Goal: Task Accomplishment & Management: Manage account settings

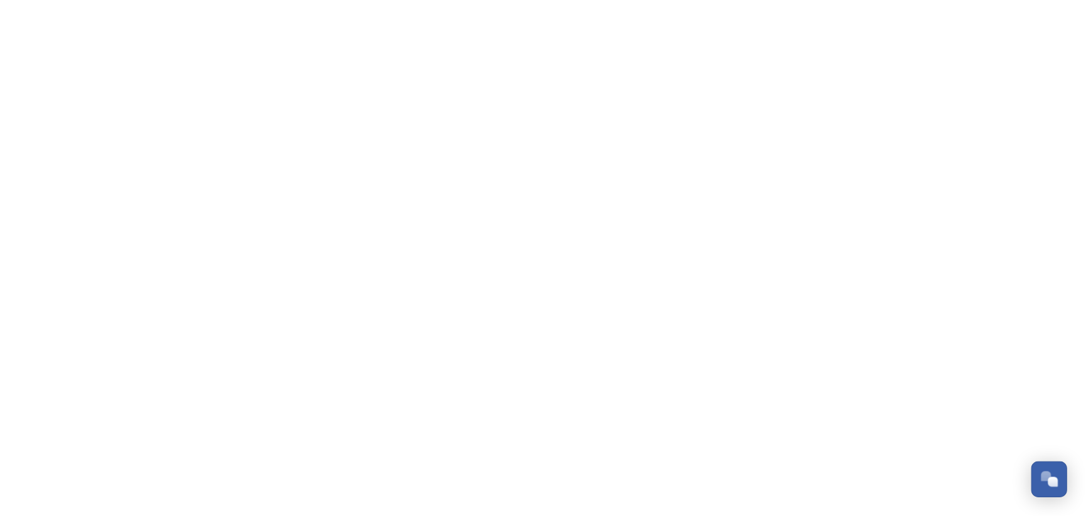
scroll to position [908, 0]
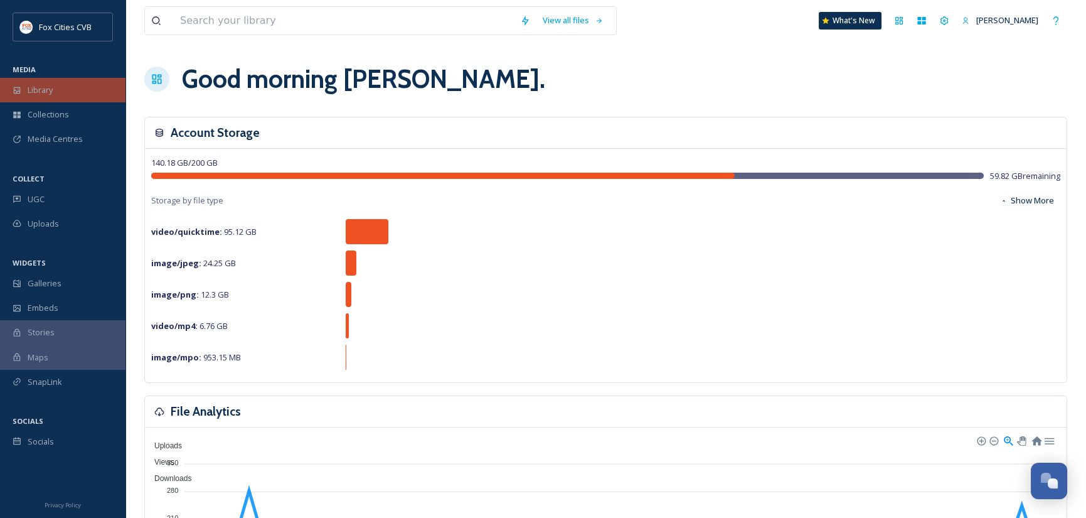
click at [50, 92] on span "Library" at bounding box center [40, 90] width 25 height 12
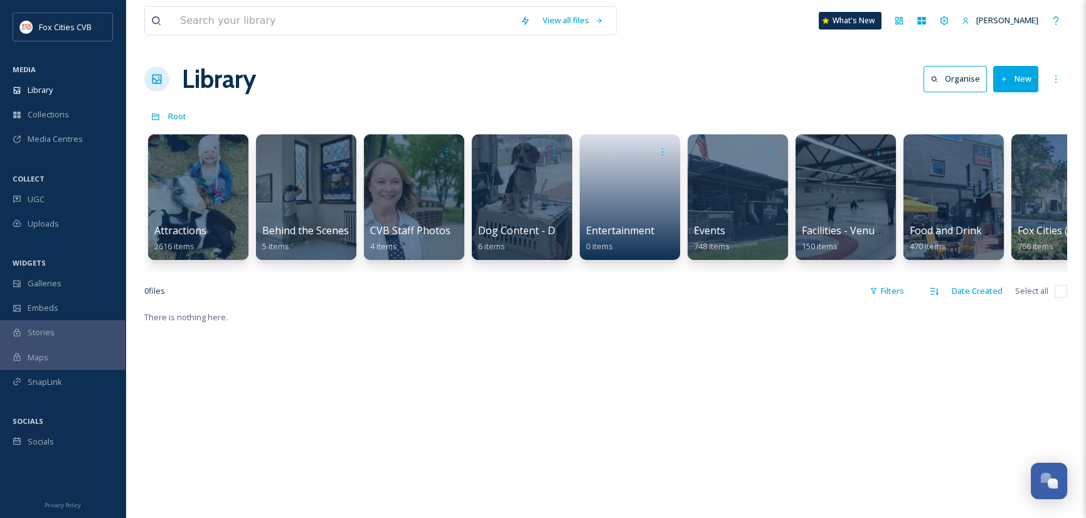
click at [1019, 82] on button "New" at bounding box center [1016, 79] width 45 height 26
click at [1017, 102] on span "File Upload" at bounding box center [1010, 108] width 41 height 12
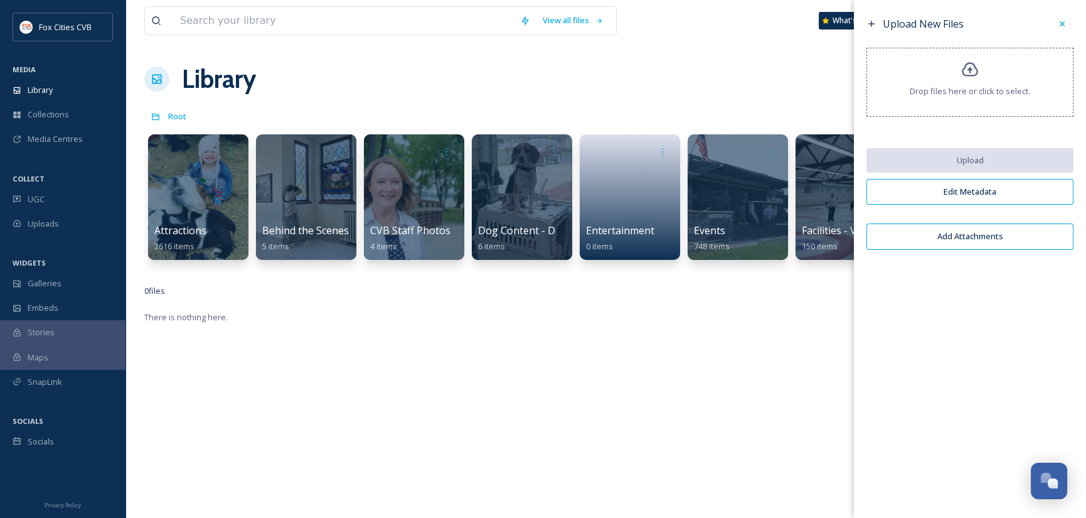
click at [1058, 25] on icon at bounding box center [1063, 24] width 10 height 10
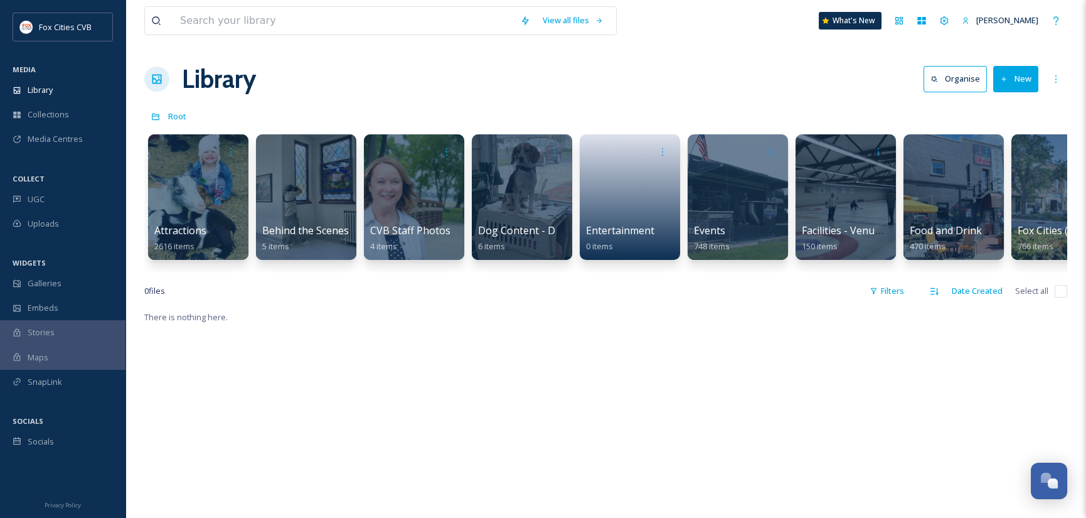
click at [1017, 74] on button "New" at bounding box center [1016, 79] width 45 height 26
click at [1011, 156] on span "Folder" at bounding box center [1002, 157] width 24 height 12
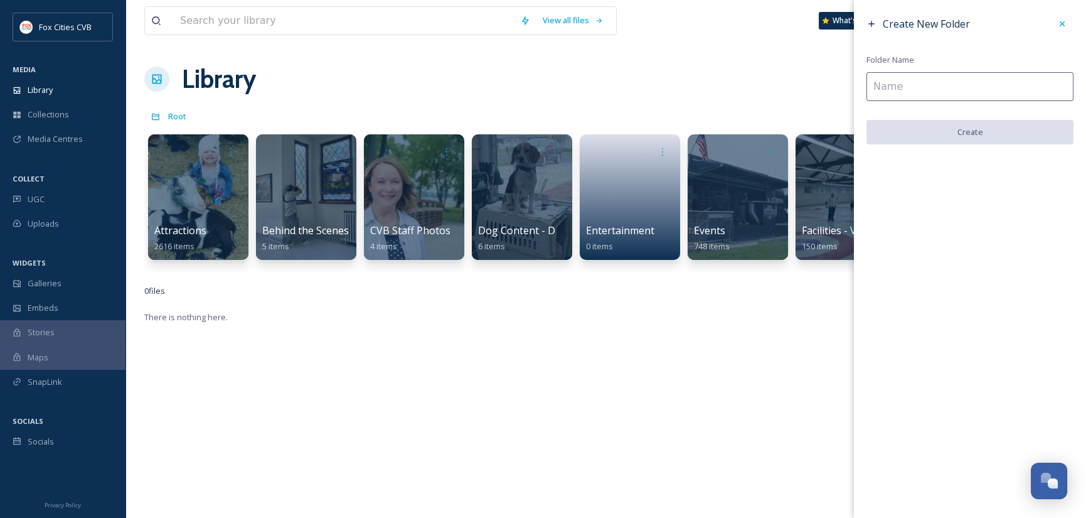
click at [939, 88] on input at bounding box center [970, 86] width 207 height 29
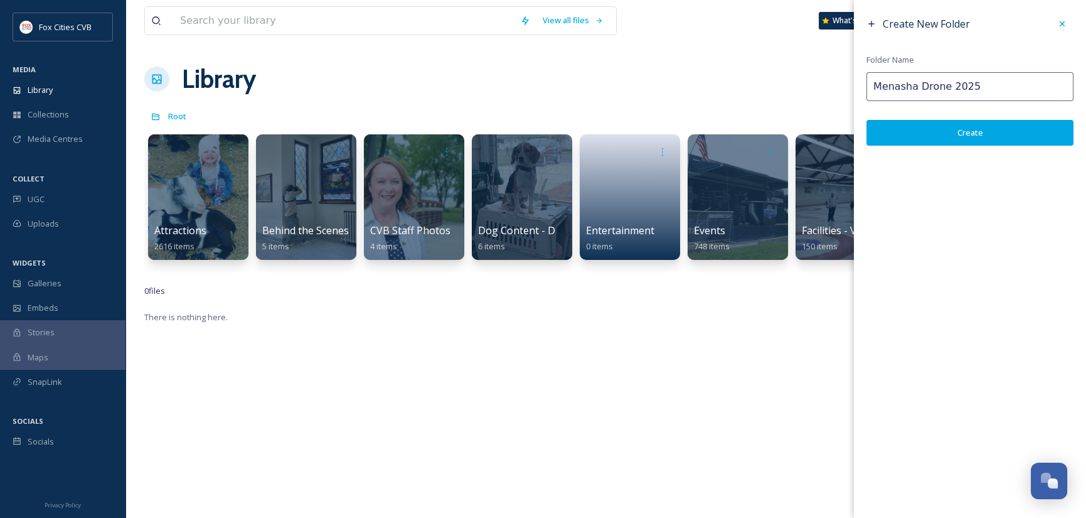
click at [877, 87] on input "Menasha Drone 2025" at bounding box center [970, 86] width 207 height 29
type input "Menasha Drone 2025"
click at [943, 131] on button "Create" at bounding box center [970, 133] width 207 height 26
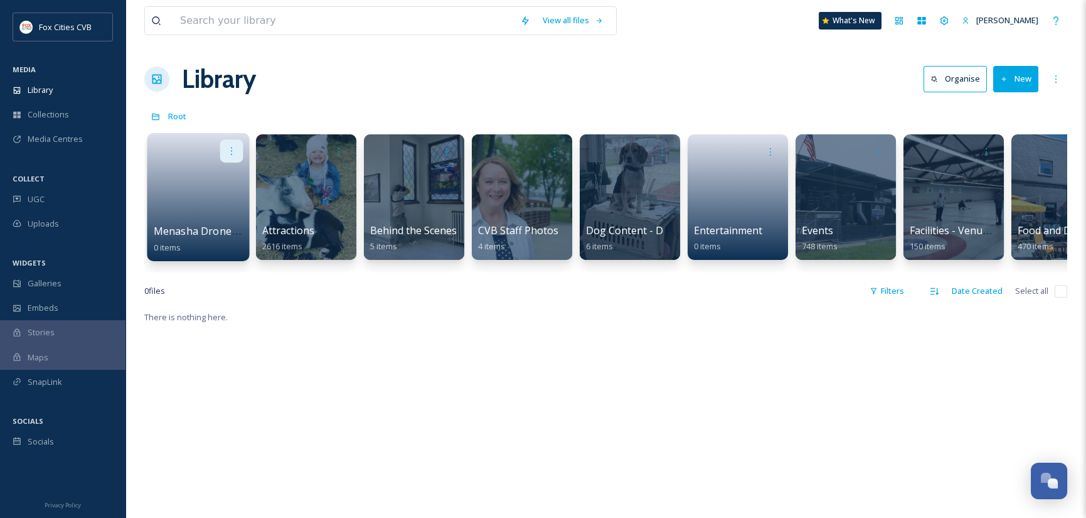
click at [225, 144] on div at bounding box center [231, 150] width 23 height 23
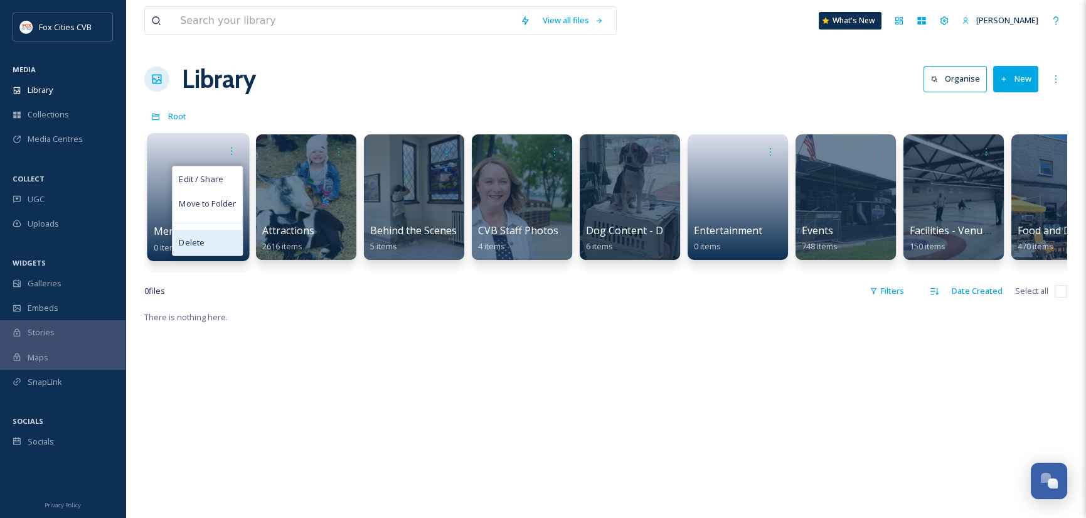
click at [196, 239] on span "Delete" at bounding box center [192, 243] width 26 height 13
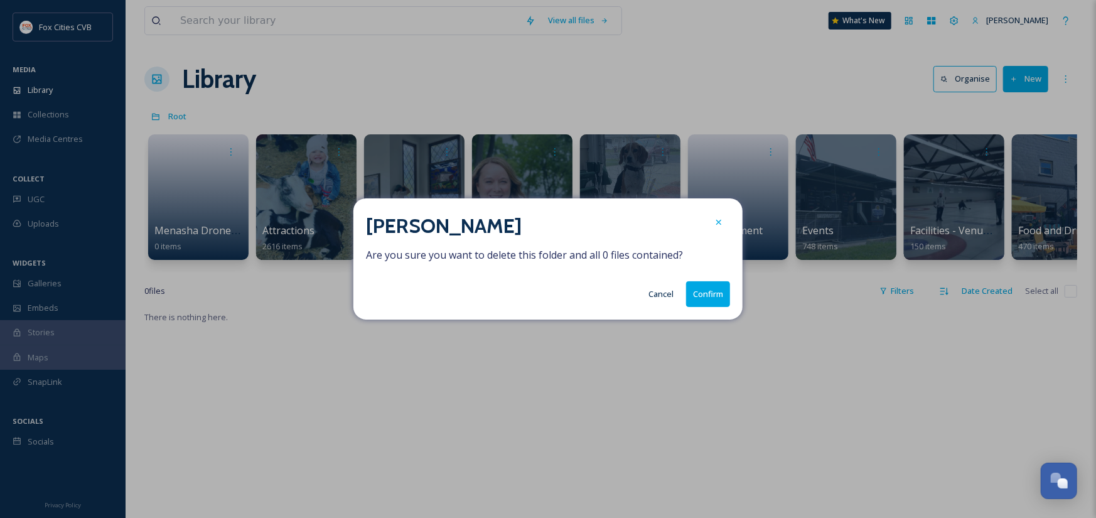
click at [716, 292] on button "Confirm" at bounding box center [708, 294] width 44 height 26
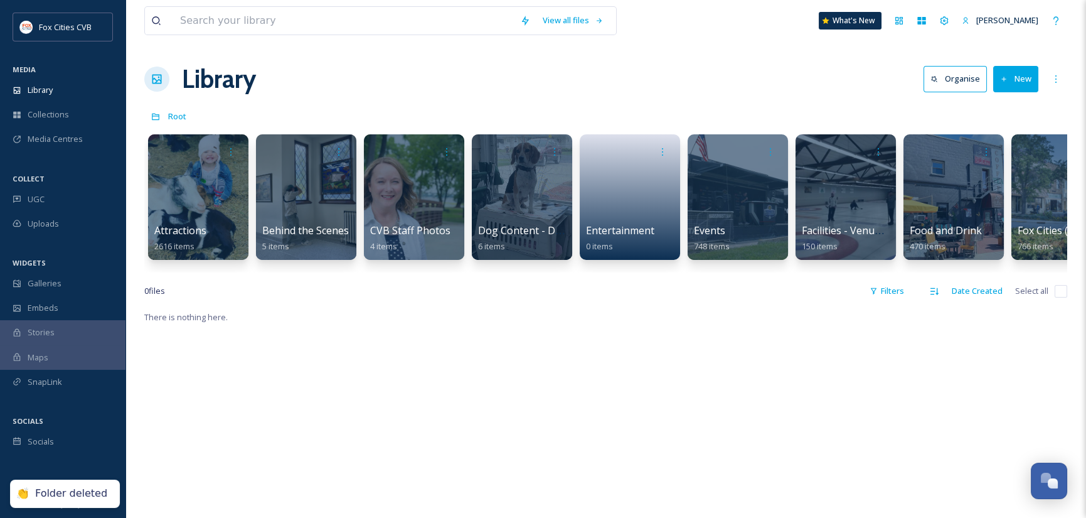
click at [1020, 81] on button "New" at bounding box center [1016, 79] width 45 height 26
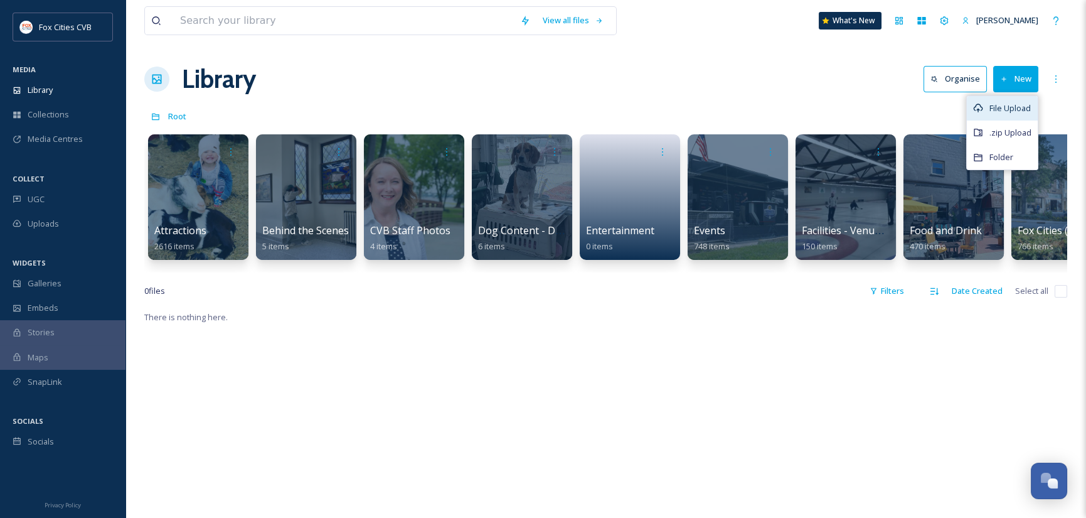
click at [1004, 106] on span "File Upload" at bounding box center [1010, 108] width 41 height 12
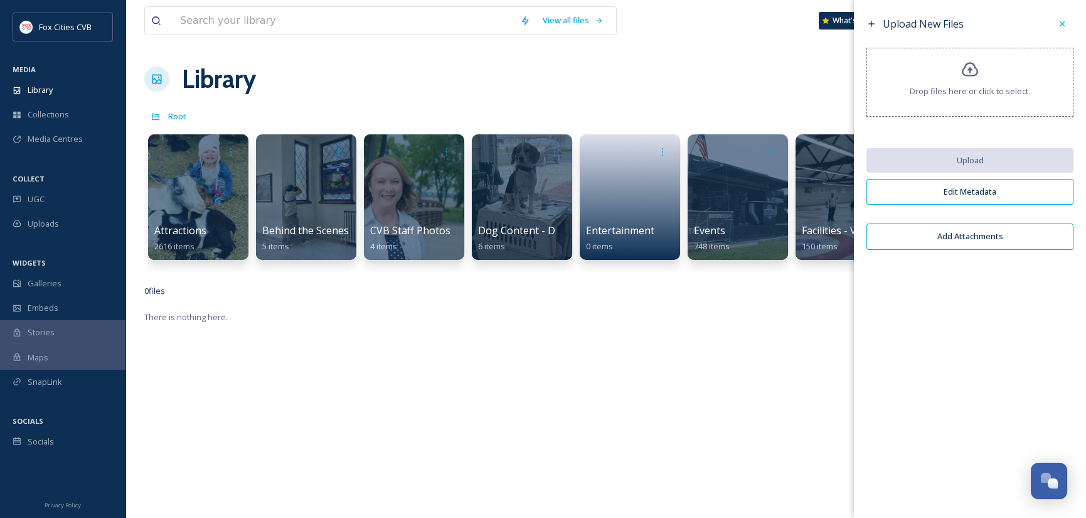
click at [974, 78] on icon at bounding box center [971, 70] width 18 height 18
click at [948, 89] on span "Drop files here or click to select." at bounding box center [970, 91] width 121 height 12
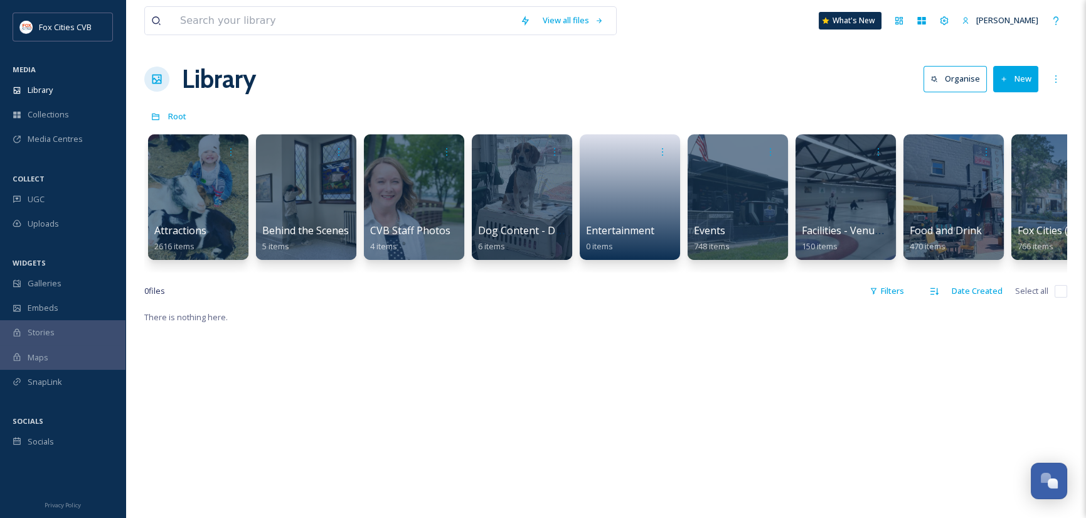
click at [1029, 68] on button "New" at bounding box center [1016, 79] width 45 height 26
click at [1011, 105] on span "File Upload" at bounding box center [1010, 108] width 41 height 12
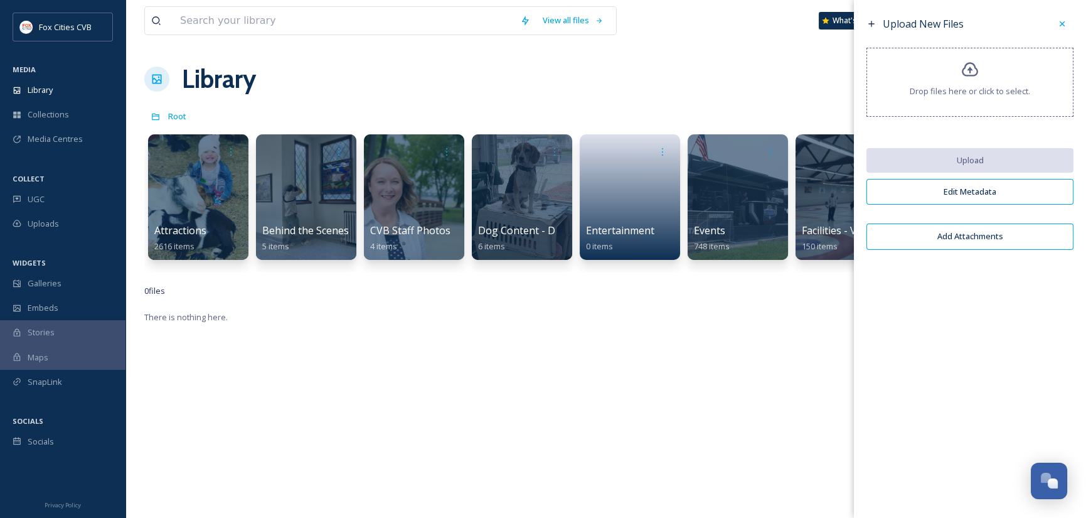
click at [989, 60] on div "Drop files here or click to select." at bounding box center [970, 82] width 207 height 69
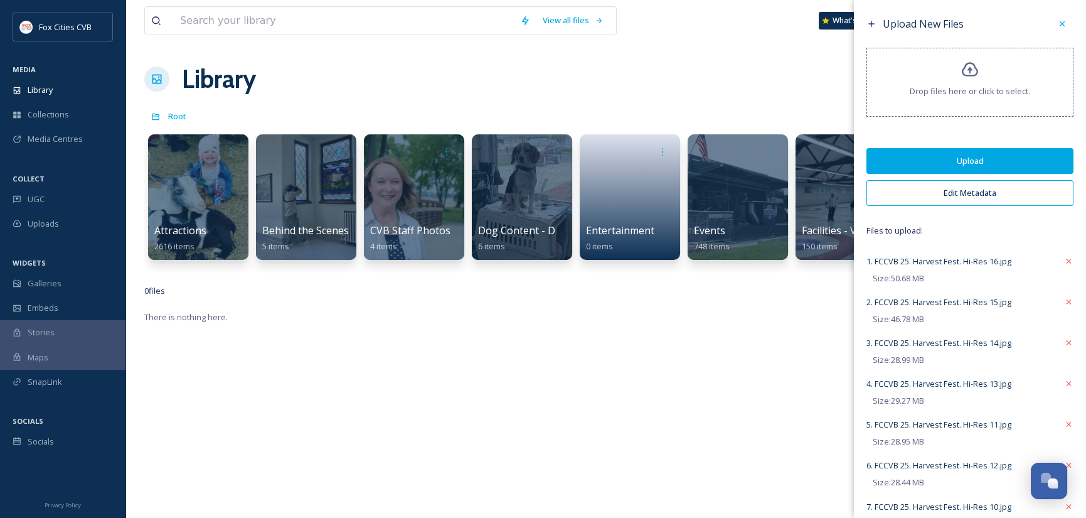
click at [963, 186] on button "Edit Metadata" at bounding box center [970, 193] width 207 height 26
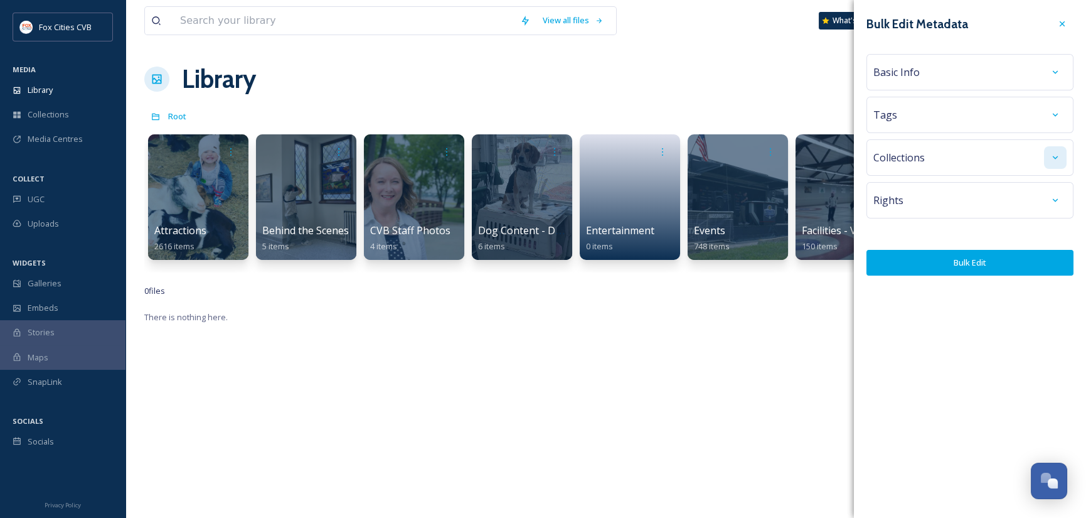
click at [1051, 154] on icon at bounding box center [1056, 158] width 10 height 10
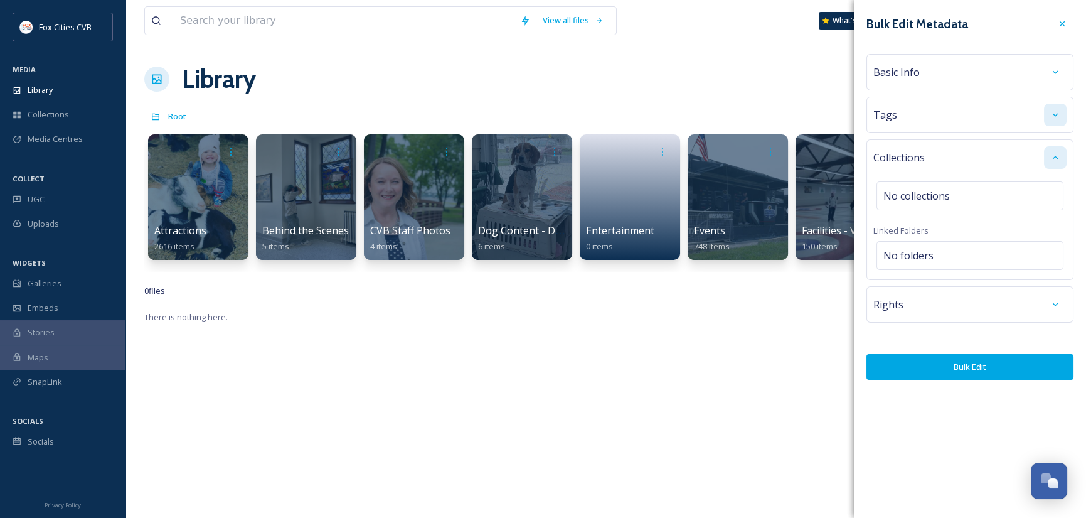
click at [1048, 115] on div at bounding box center [1055, 115] width 23 height 23
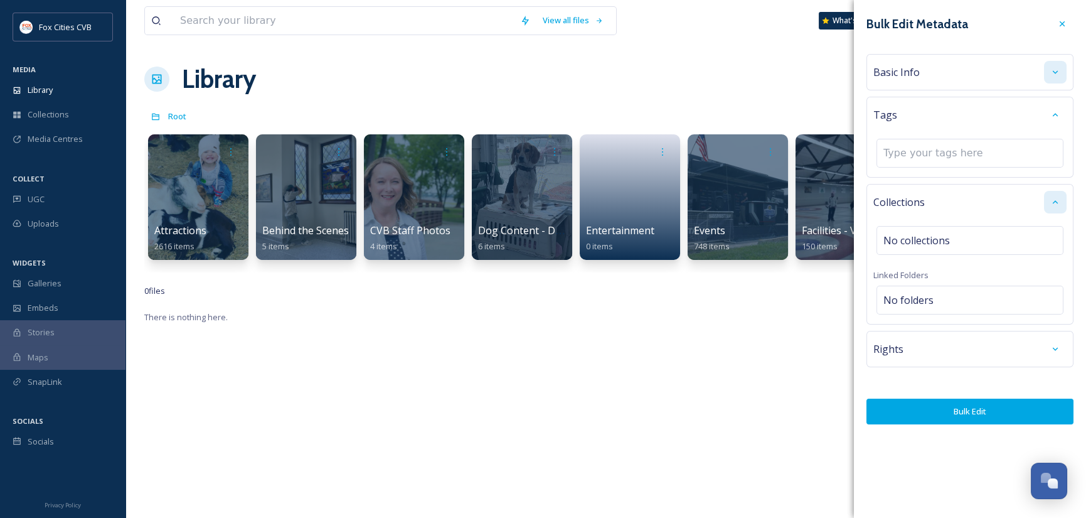
click at [1056, 73] on icon at bounding box center [1055, 71] width 5 height 3
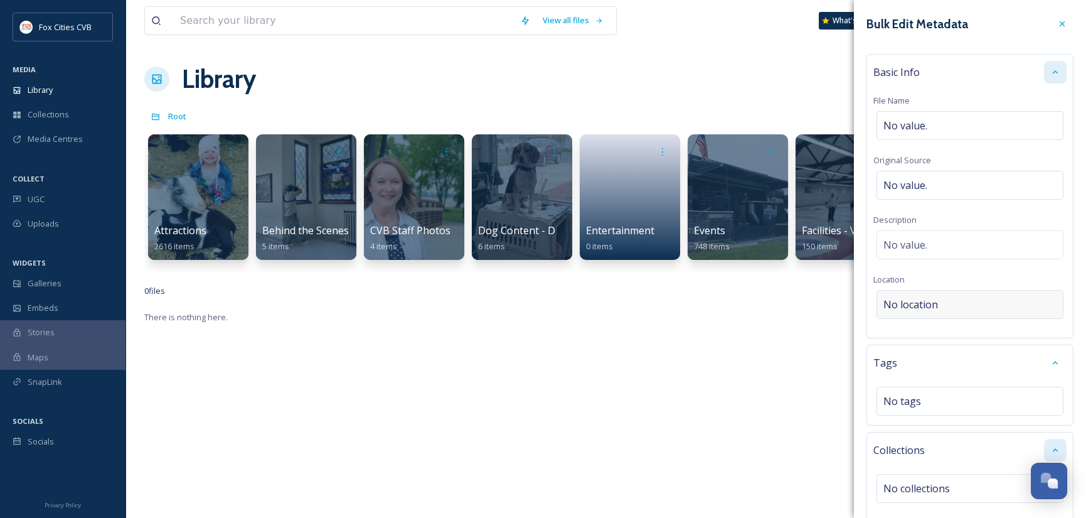
click at [954, 300] on div "No location" at bounding box center [970, 304] width 187 height 29
click at [955, 300] on input at bounding box center [970, 305] width 186 height 28
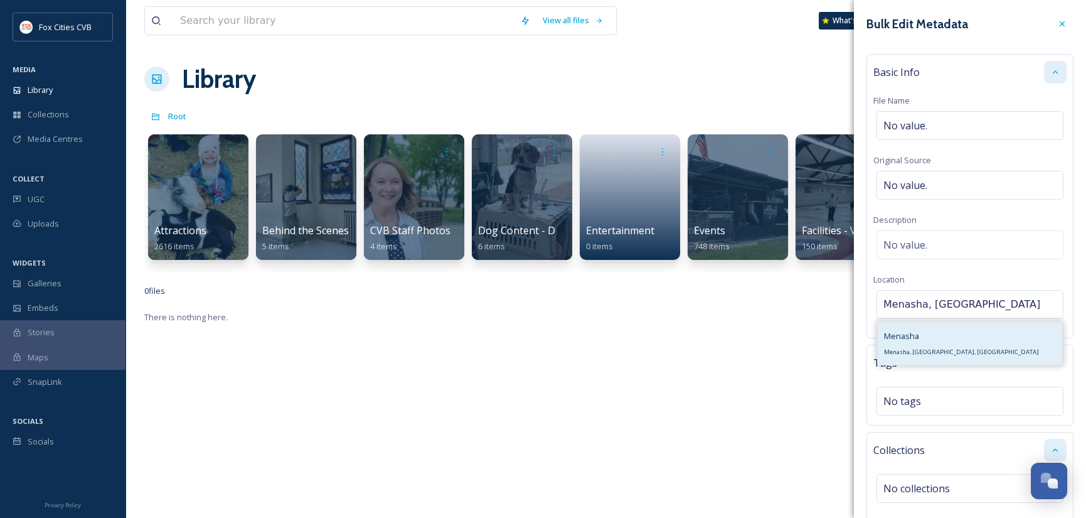
type input "Menasha, [GEOGRAPHIC_DATA]"
click at [938, 340] on div "Menasha Menasha, WI, USA" at bounding box center [970, 343] width 185 height 43
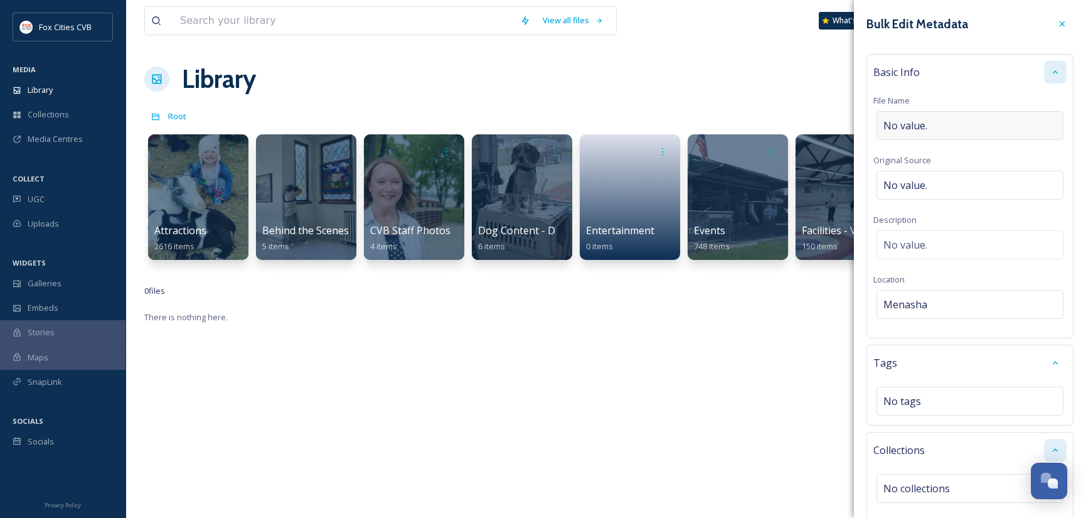
click at [967, 125] on div "No value." at bounding box center [970, 125] width 187 height 29
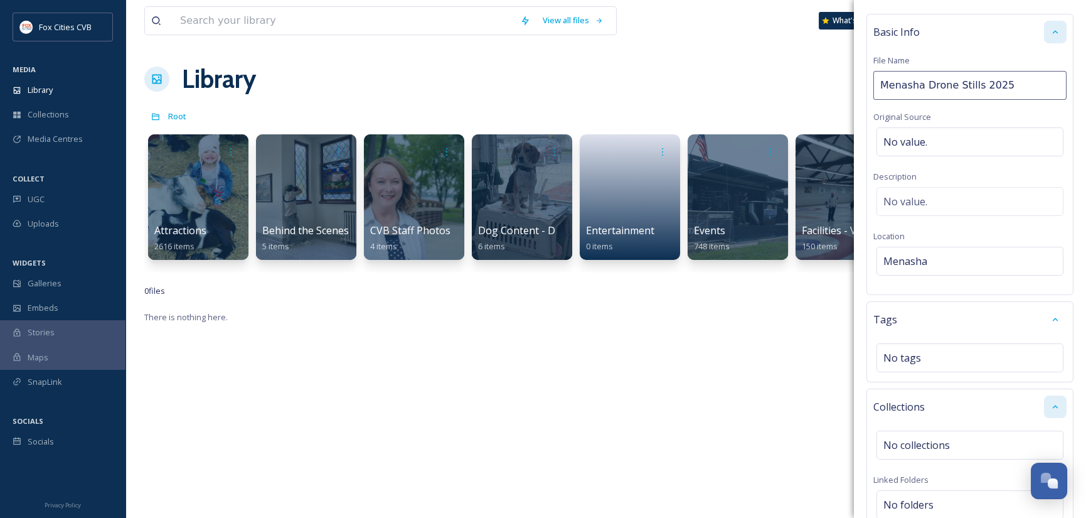
scroll to position [63, 0]
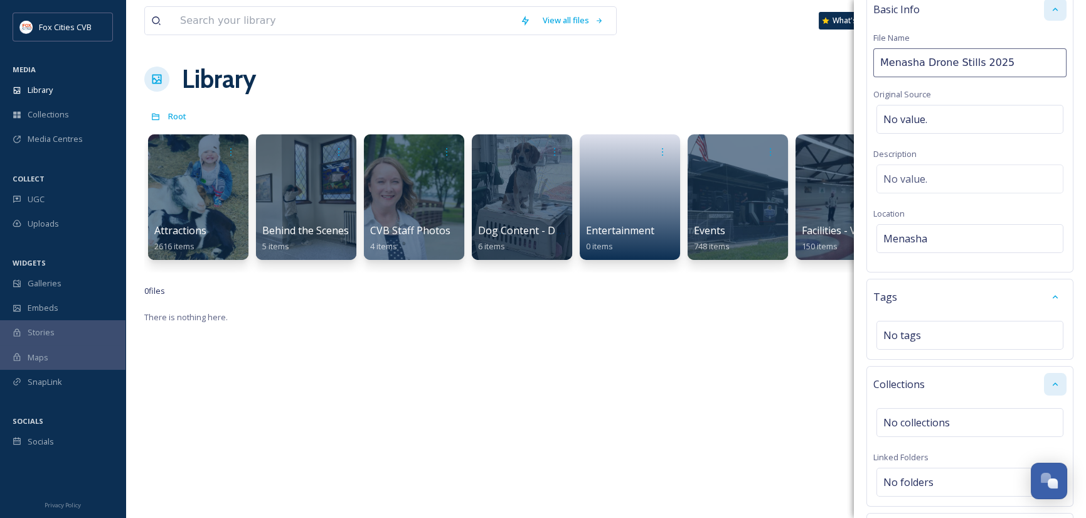
drag, startPoint x: 976, startPoint y: 60, endPoint x: 954, endPoint y: 63, distance: 22.3
click at [954, 63] on input "Menasha Drone Stills 2025" at bounding box center [970, 62] width 193 height 29
type input "Menasha Drone Images 2025"
click at [956, 106] on div "Basic Info File Name Menasha Drone Images 2025 Original Source No value. Descri…" at bounding box center [970, 131] width 207 height 281
click at [957, 117] on div "No value." at bounding box center [970, 122] width 187 height 29
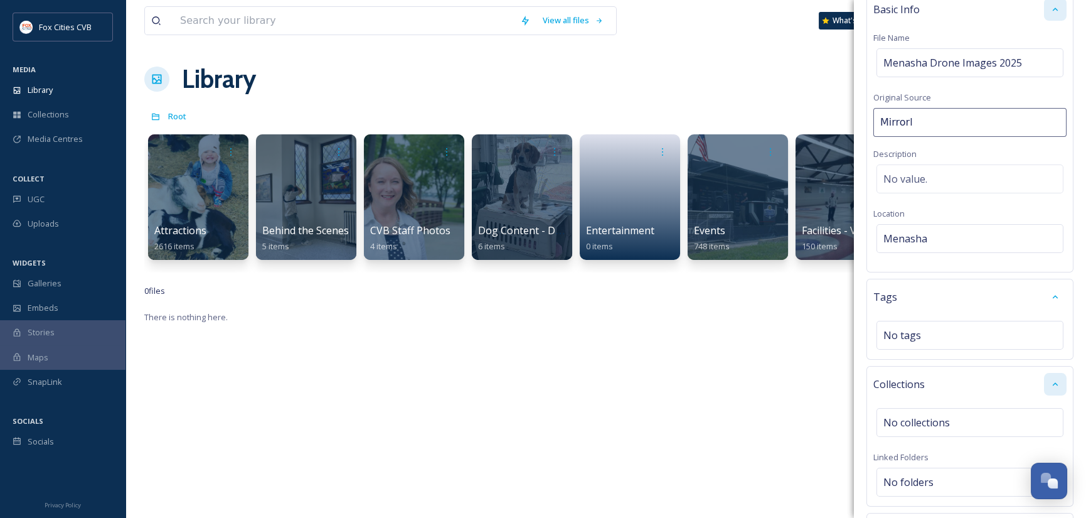
type input "Mirrorless Productions"
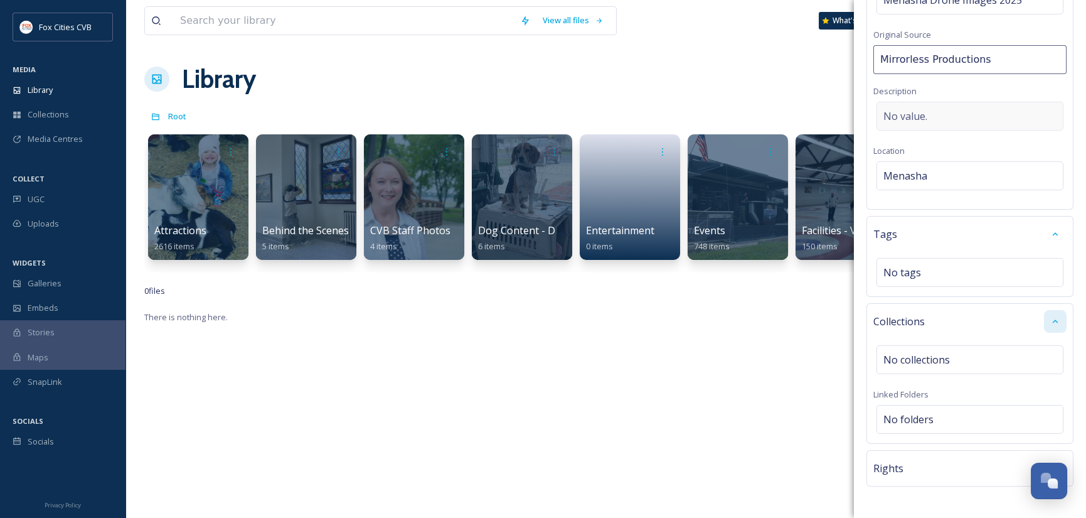
scroll to position [162, 0]
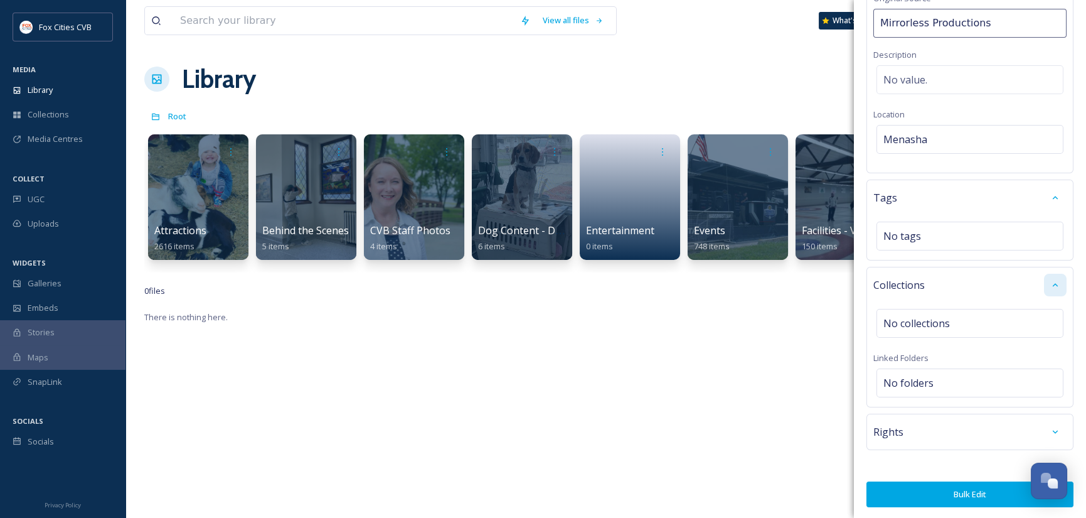
click at [970, 493] on button "Bulk Edit" at bounding box center [970, 494] width 207 height 26
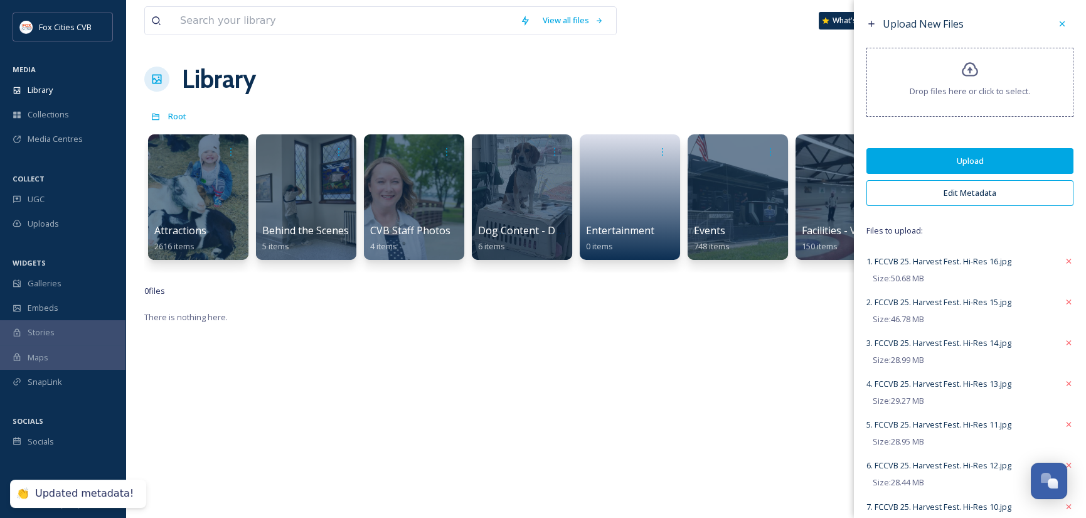
click at [972, 161] on button "Upload" at bounding box center [970, 161] width 207 height 26
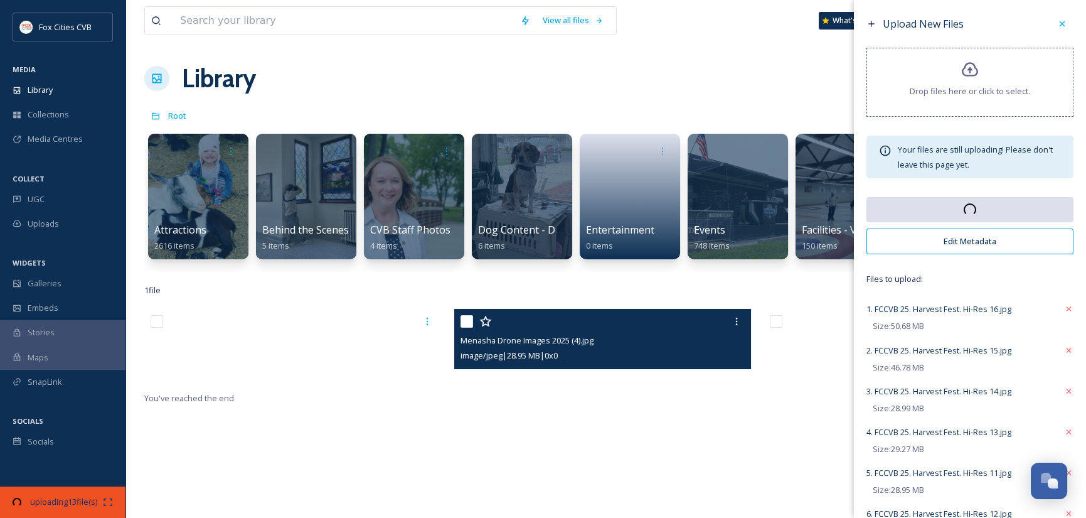
scroll to position [0, 0]
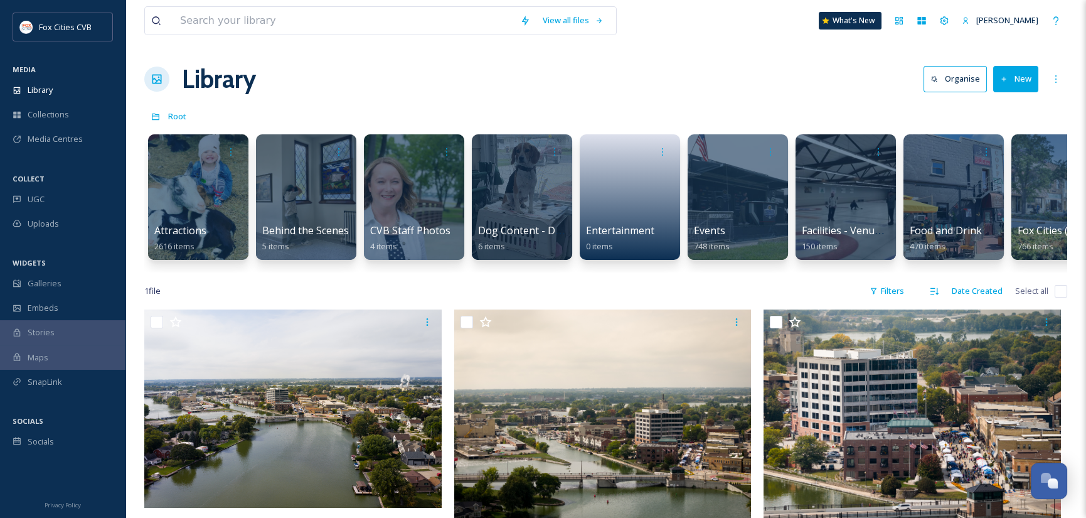
click at [689, 294] on div "1 file Filters Date Created Select all" at bounding box center [605, 291] width 923 height 24
click at [56, 134] on span "Media Centres" at bounding box center [55, 139] width 55 height 12
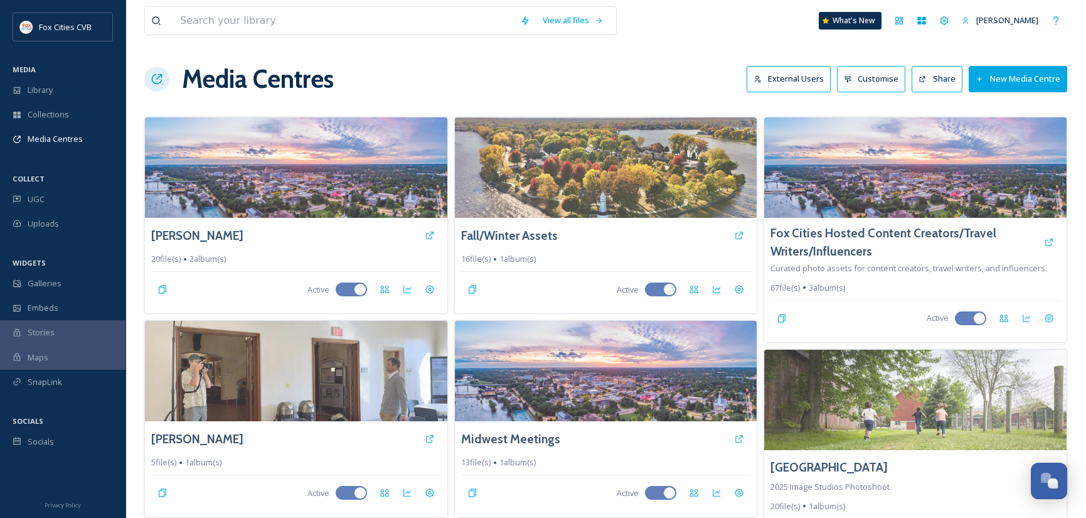
click at [1031, 73] on button "New Media Centre" at bounding box center [1018, 79] width 99 height 26
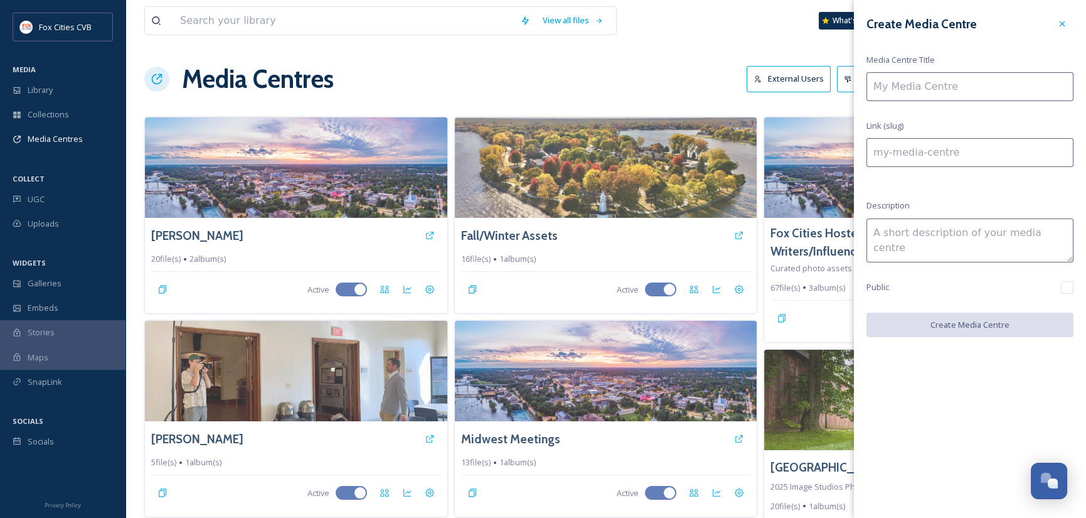
click at [914, 88] on input at bounding box center [970, 86] width 207 height 29
type input "M"
type input "m"
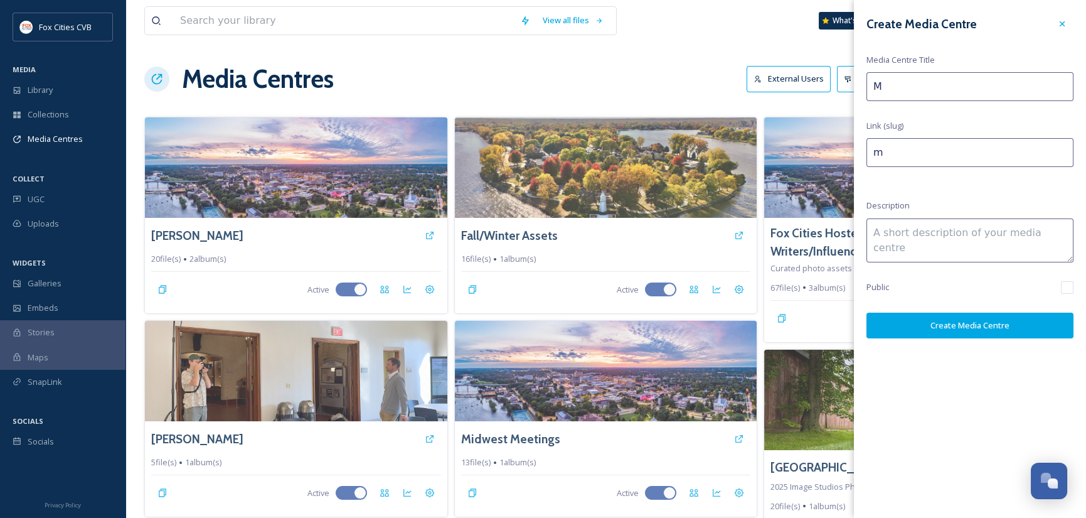
type input "Me"
type input "me"
type input "Men"
type input "men"
type input "Mena"
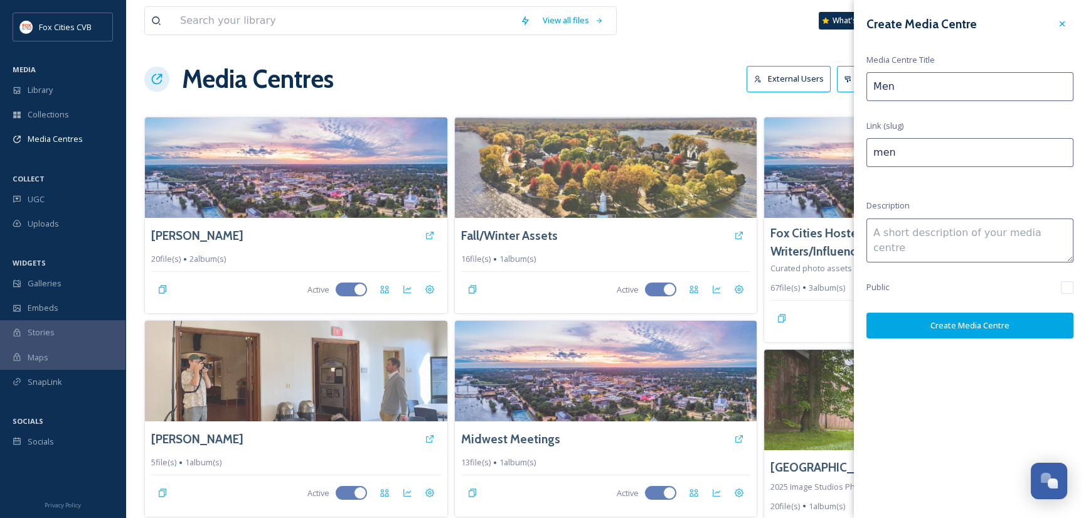
type input "mena"
type input "Menas"
type input "menas"
type input "Menash"
type input "menash"
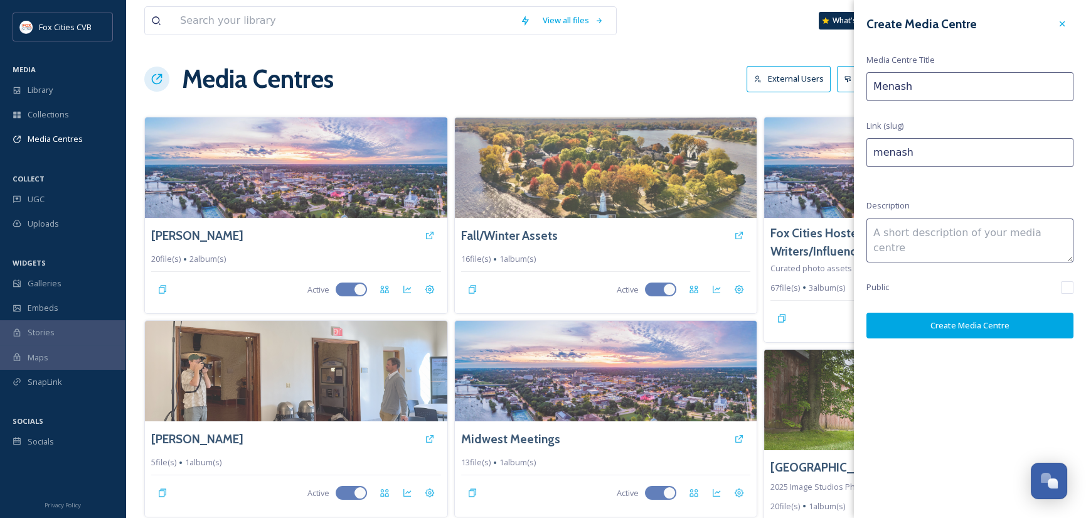
type input "Menasha"
type input "menasha"
type input "Menasha"
type input "menasha-"
type input "Menasha D"
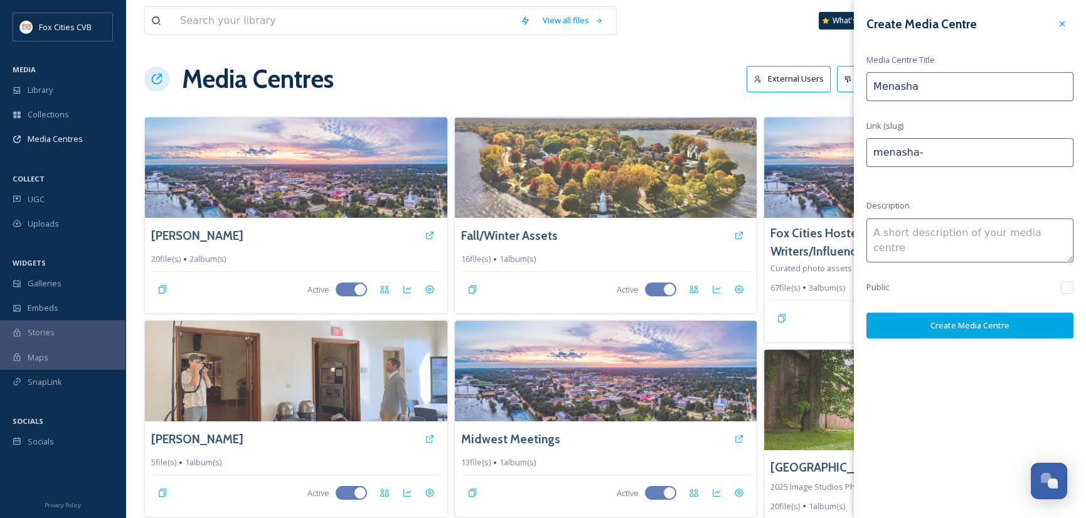
type input "menasha-d"
type input "Menasha Dr"
type input "menasha-dr"
type input "Menasha Dro"
type input "menasha-dro"
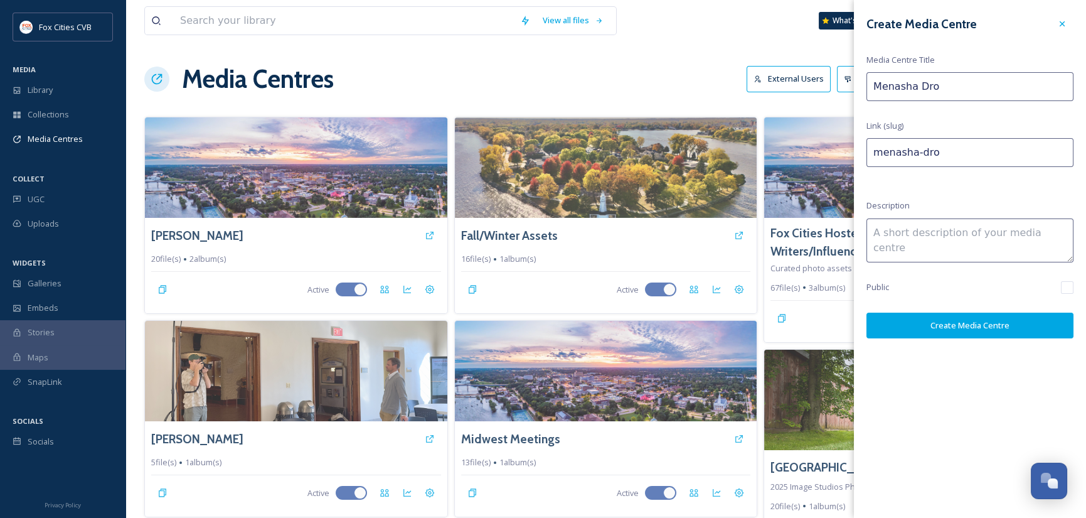
type input "Menasha Dron"
type input "menasha-dron"
type input "Menasha Drone"
type input "menasha-drone"
type input "Menasha Drone"
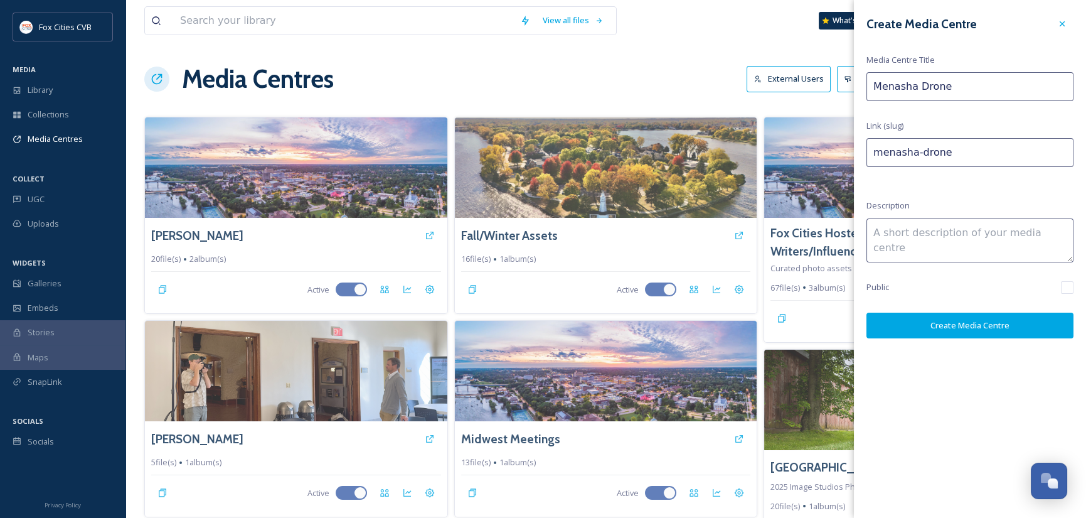
type input "menasha-drone-"
type input "Menasha Drone 2"
type input "menasha-drone-2"
type input "Menasha Drone 20"
type input "menasha-drone-20"
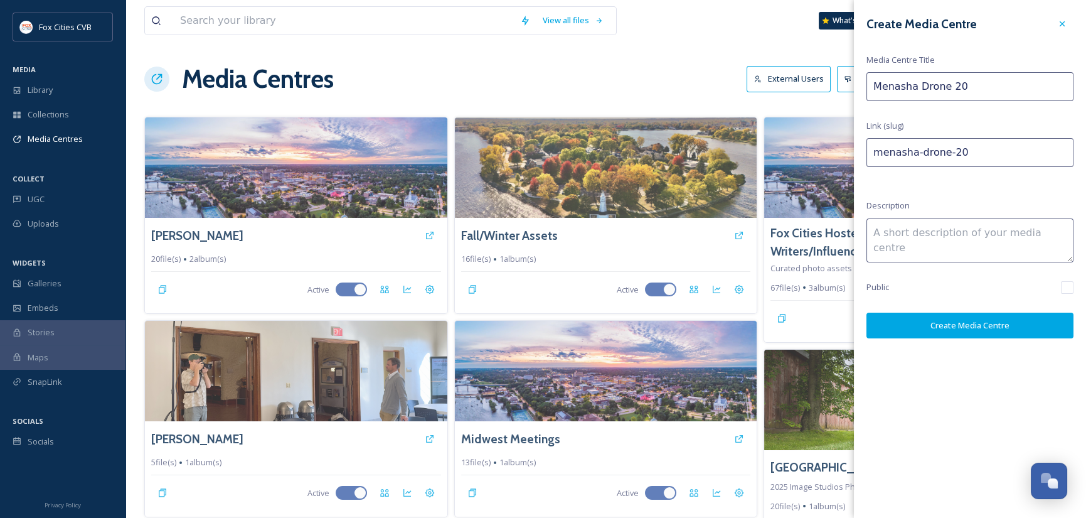
type input "Menasha Drone 202"
type input "menasha-drone-202"
type input "Menasha Drone 2025"
type input "menasha-drone-2025"
type input "Menasha Drone 2025"
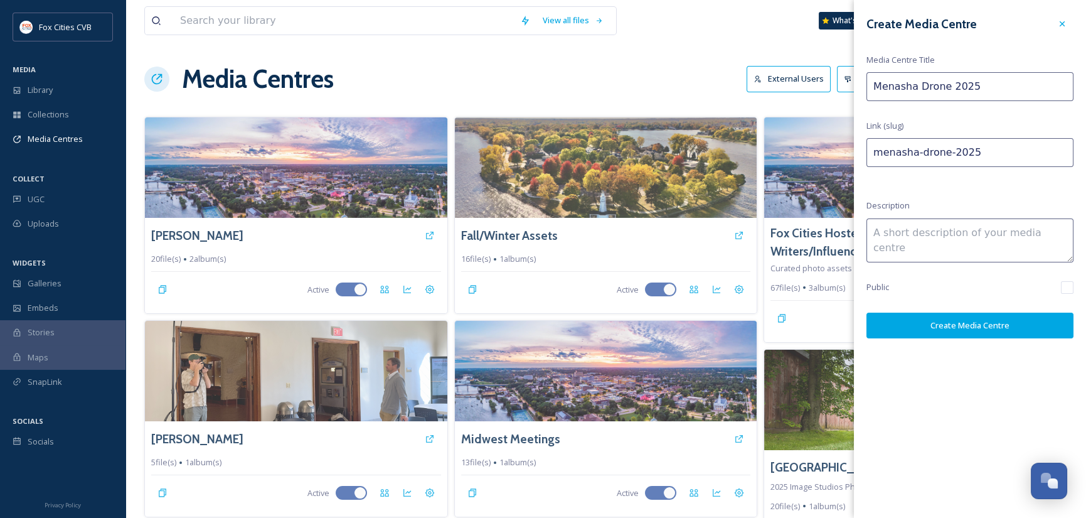
click at [1064, 287] on input "checkbox" at bounding box center [1067, 287] width 13 height 13
checkbox input "true"
click at [965, 324] on button "Create Media Centre" at bounding box center [970, 326] width 207 height 26
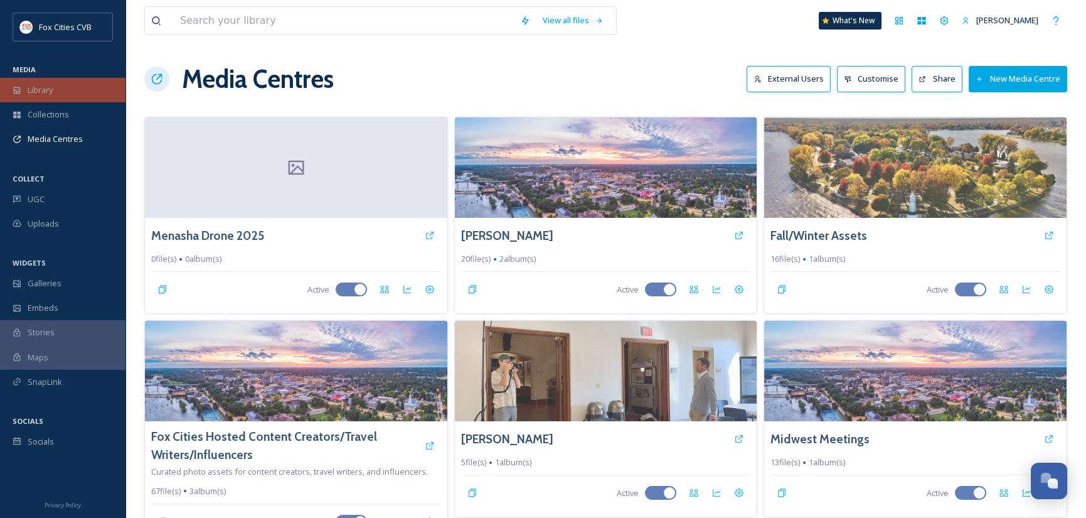
click at [53, 82] on div "Library" at bounding box center [63, 90] width 126 height 24
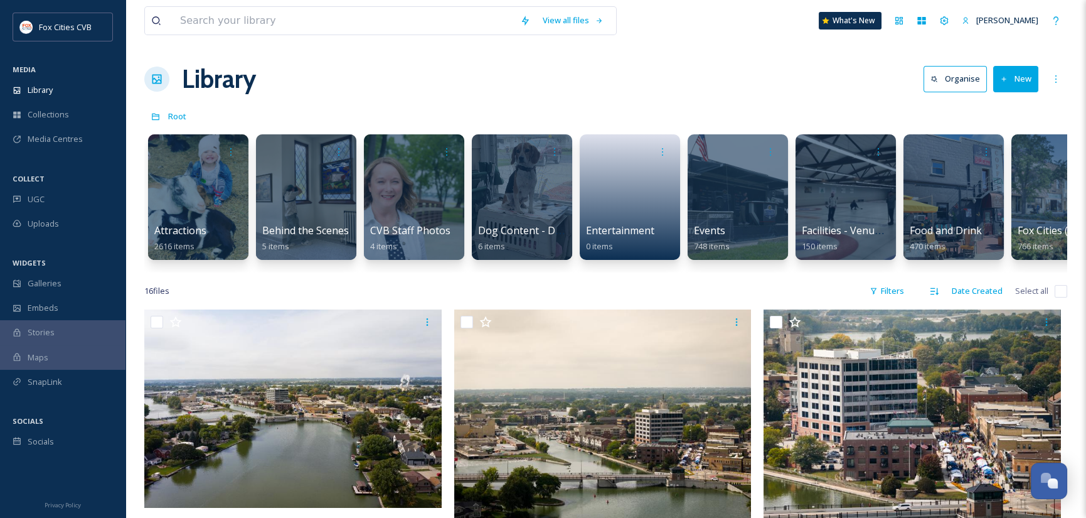
click at [1058, 298] on input "checkbox" at bounding box center [1061, 291] width 13 height 13
checkbox input "true"
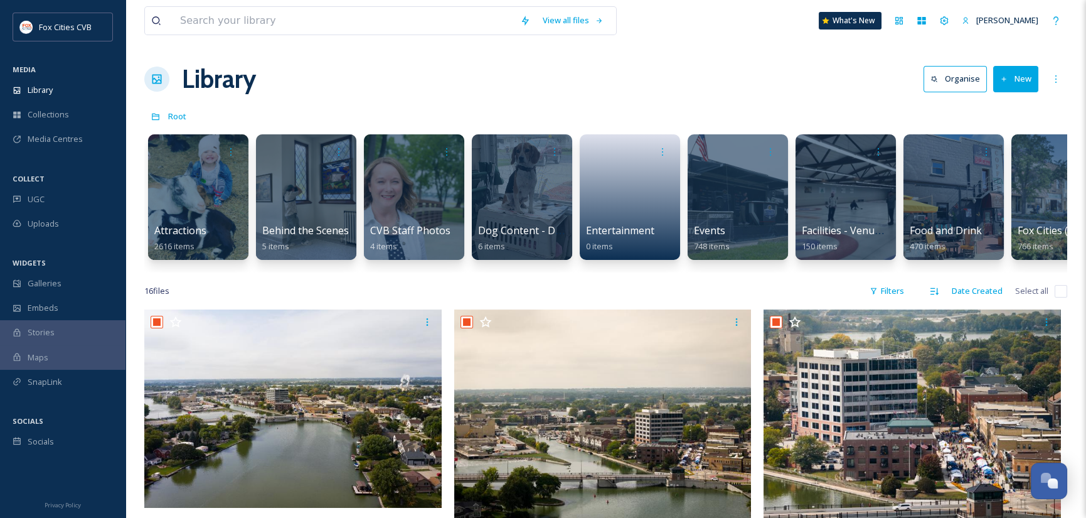
checkbox input "true"
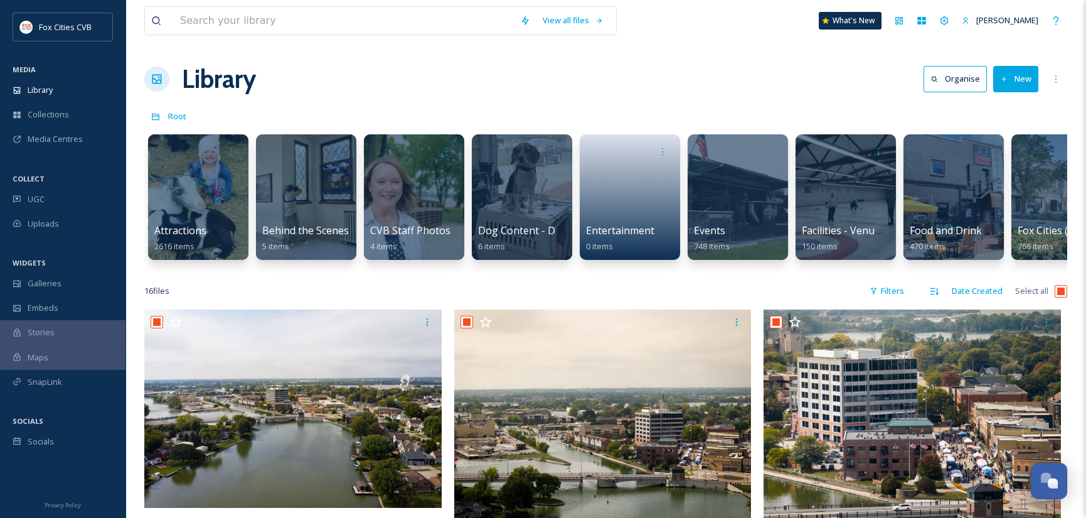
checkbox input "true"
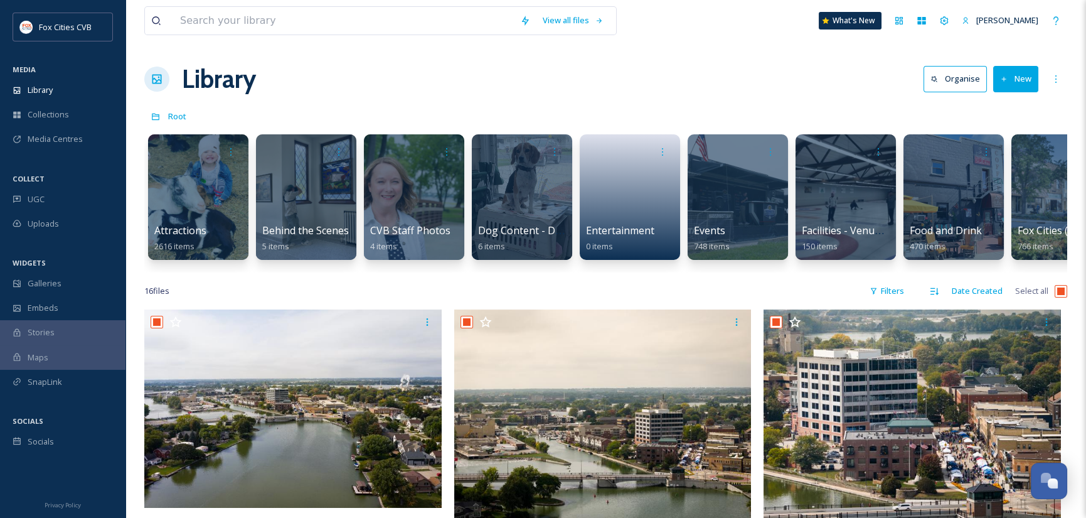
checkbox input "true"
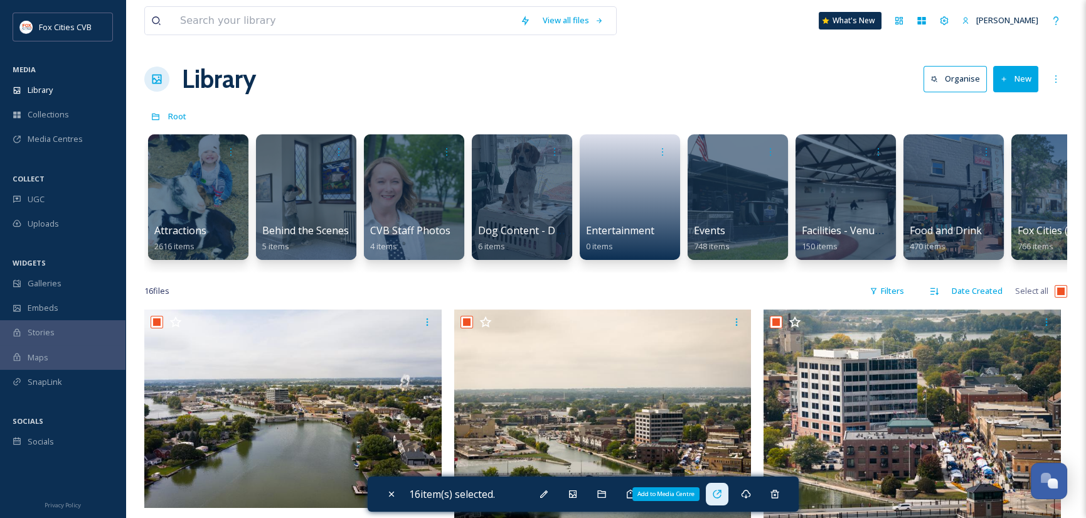
click at [722, 493] on icon at bounding box center [717, 494] width 10 height 10
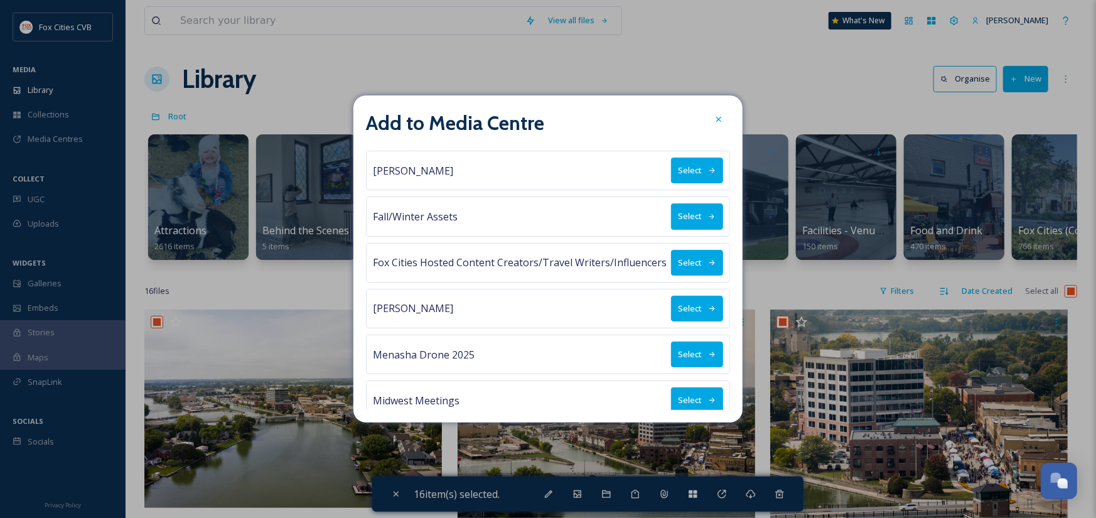
click at [687, 351] on button "Select" at bounding box center [697, 354] width 52 height 26
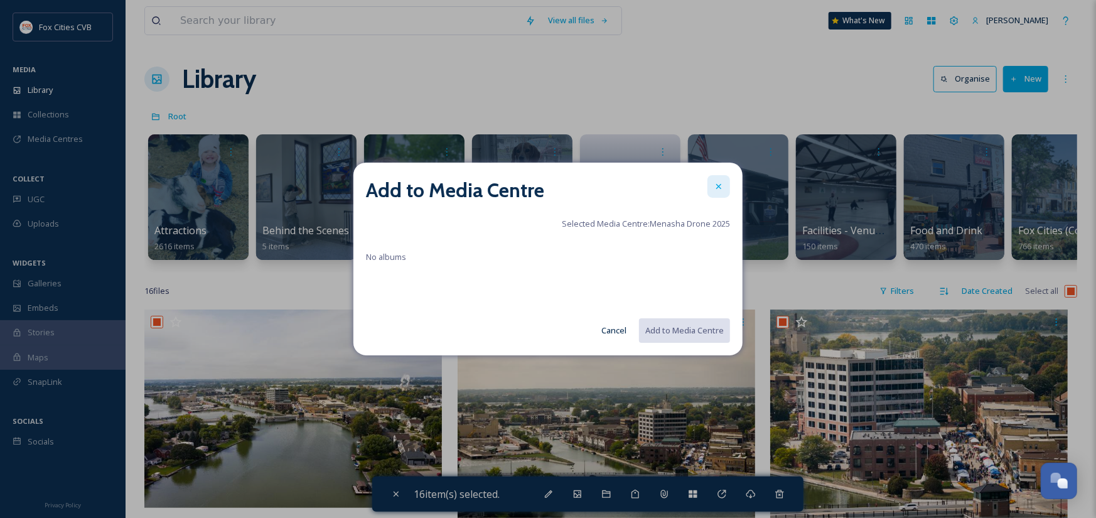
click at [720, 185] on icon at bounding box center [719, 186] width 10 height 10
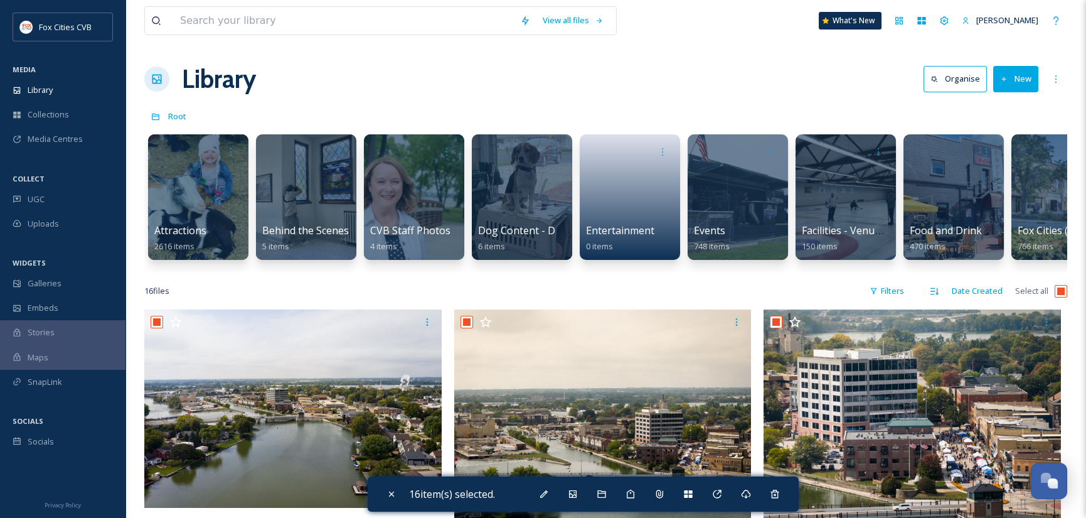
click at [410, 108] on div "Root" at bounding box center [605, 116] width 923 height 24
click at [56, 142] on span "Media Centres" at bounding box center [55, 139] width 55 height 12
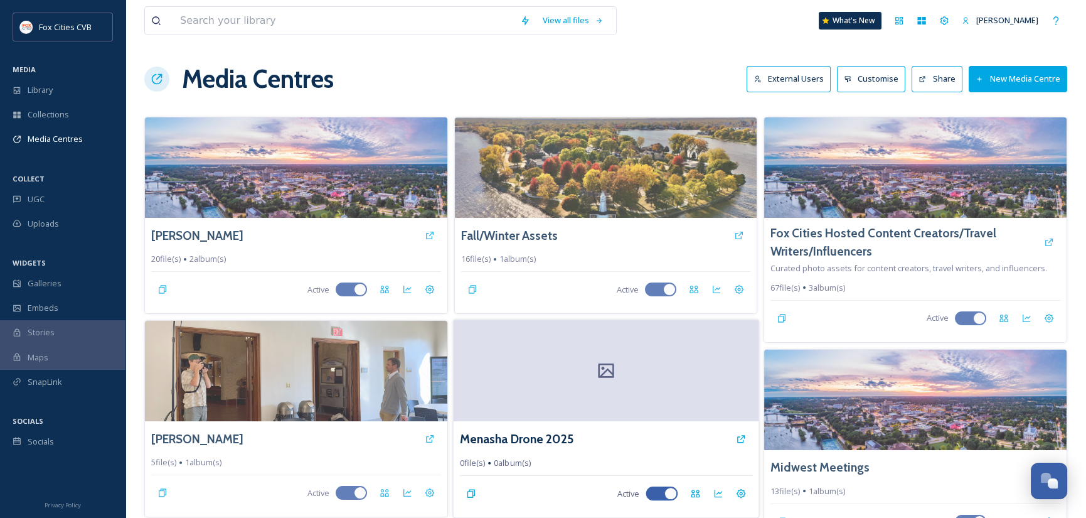
click at [702, 391] on div at bounding box center [605, 371] width 305 height 102
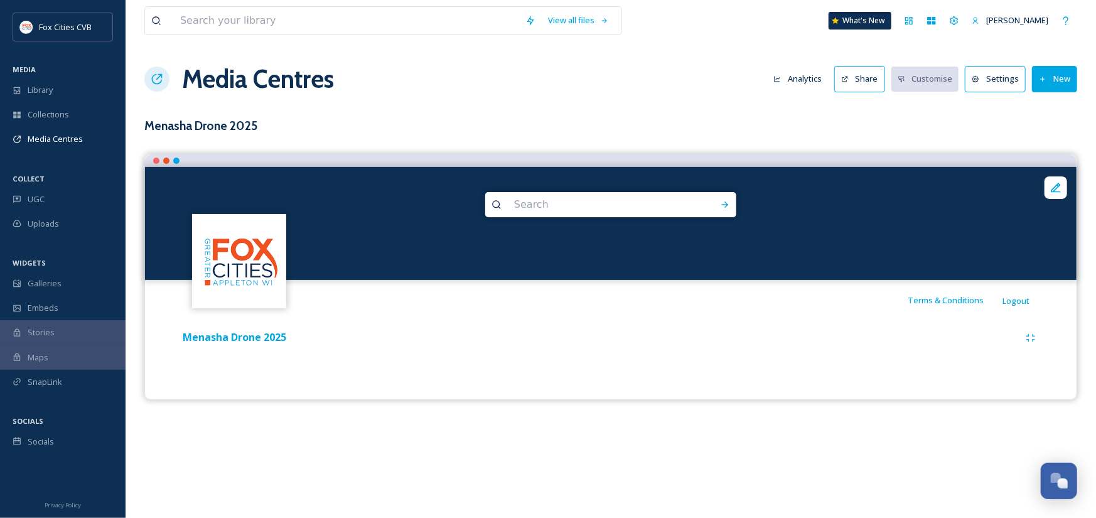
click at [1064, 85] on button "New" at bounding box center [1054, 79] width 45 height 26
click at [1054, 104] on span "Add Files" at bounding box center [1046, 108] width 34 height 12
click at [1060, 83] on button "New" at bounding box center [1054, 79] width 45 height 26
click at [1056, 84] on button "New" at bounding box center [1054, 79] width 45 height 26
click at [1048, 132] on span "Add Album" at bounding box center [1049, 133] width 41 height 12
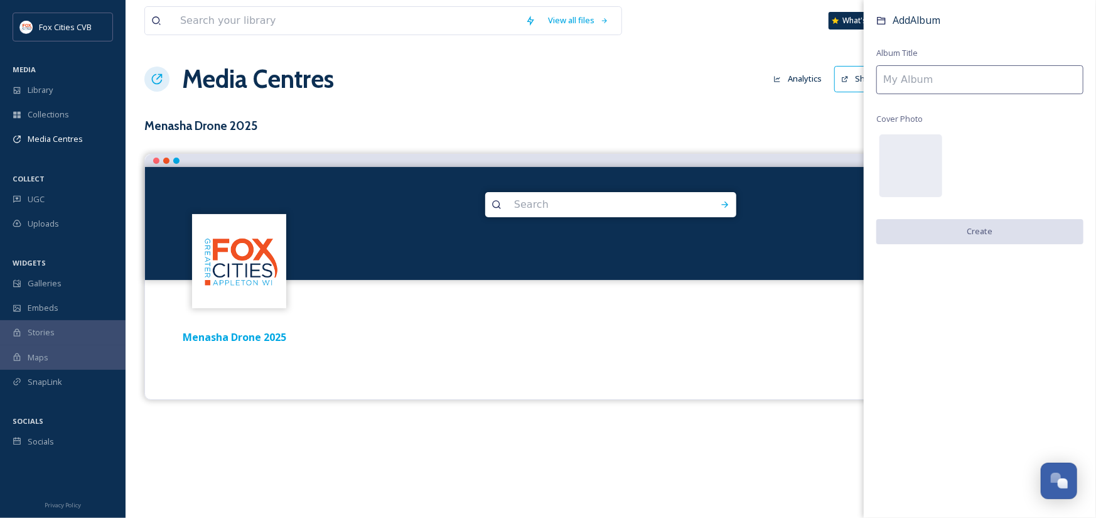
click at [944, 80] on input at bounding box center [979, 79] width 207 height 29
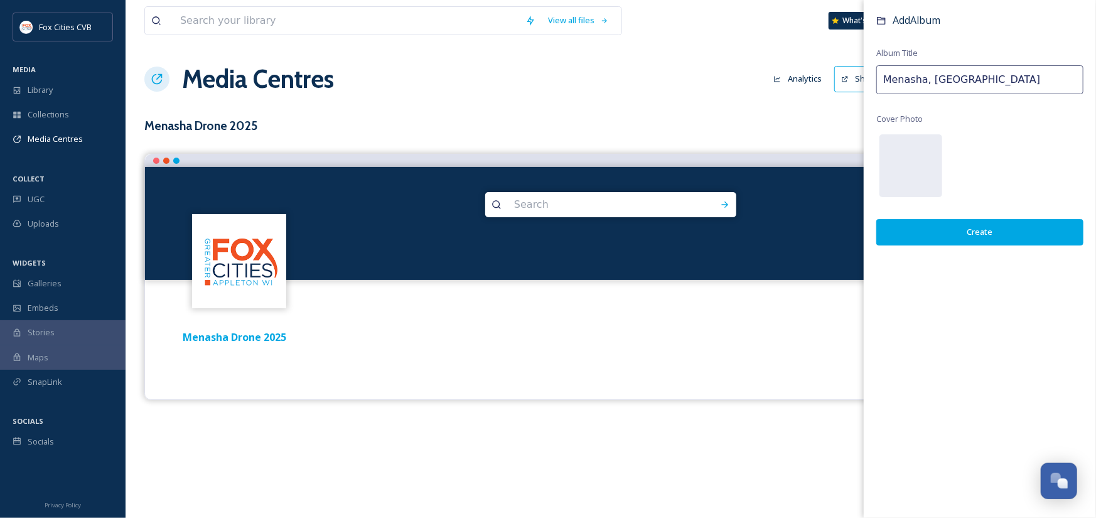
type input "Menasha, [GEOGRAPHIC_DATA]"
click at [986, 230] on button "Create" at bounding box center [979, 232] width 207 height 26
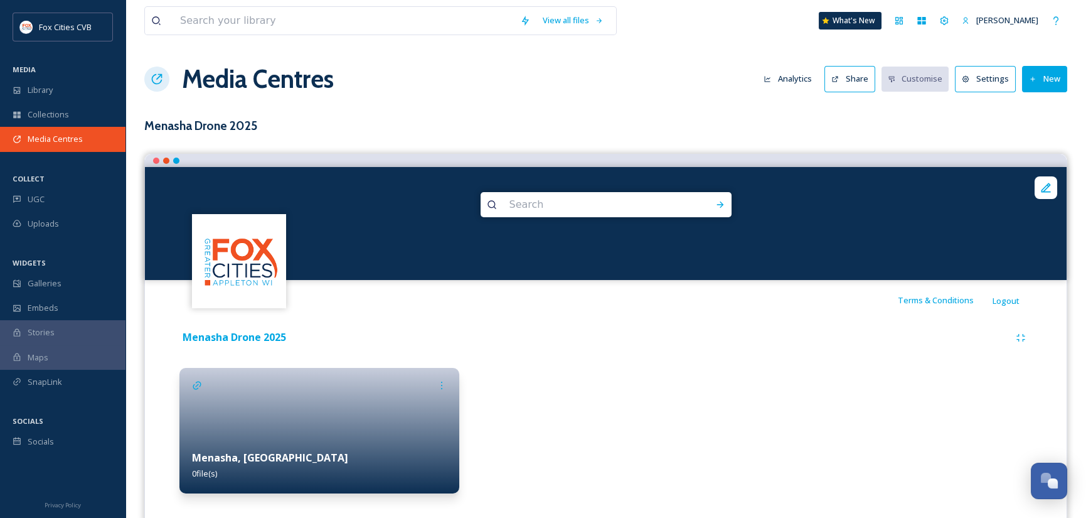
click at [56, 140] on span "Media Centres" at bounding box center [55, 139] width 55 height 12
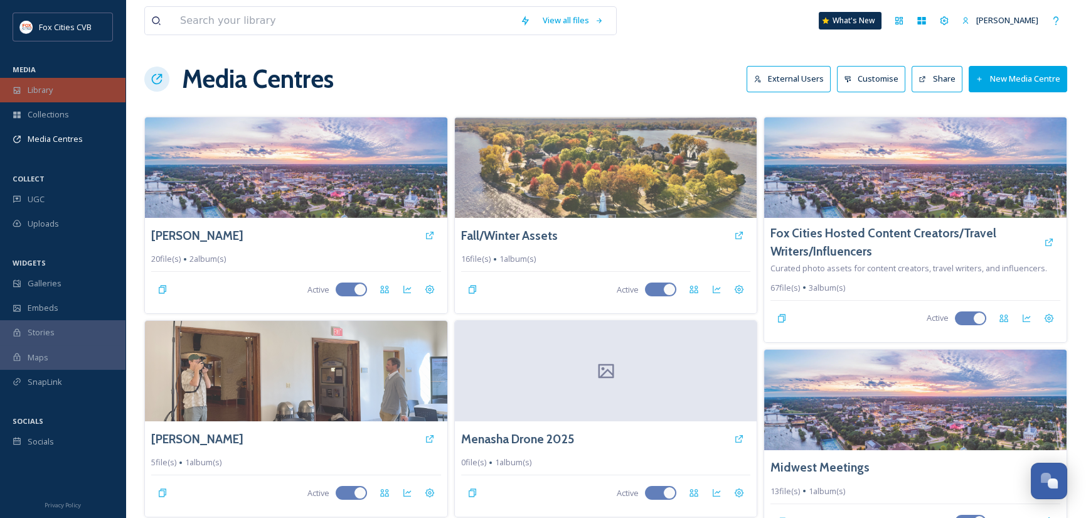
click at [48, 90] on span "Library" at bounding box center [40, 90] width 25 height 12
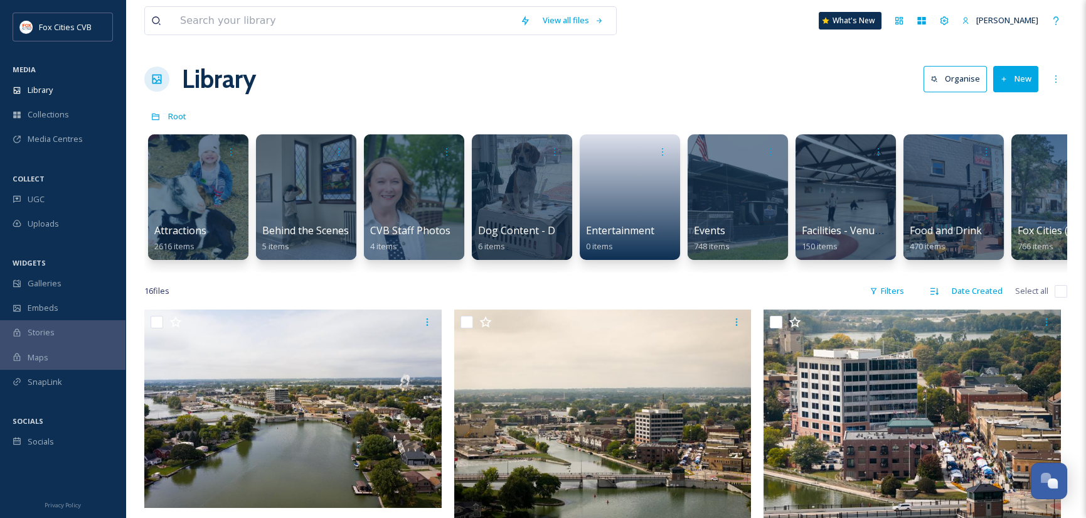
click at [1061, 298] on input "checkbox" at bounding box center [1061, 291] width 13 height 13
checkbox input "true"
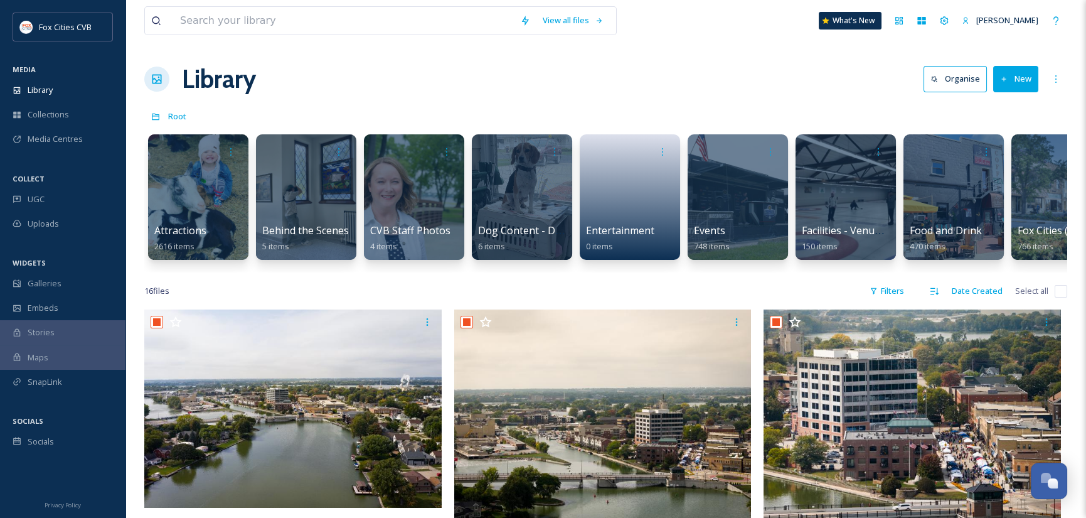
checkbox input "true"
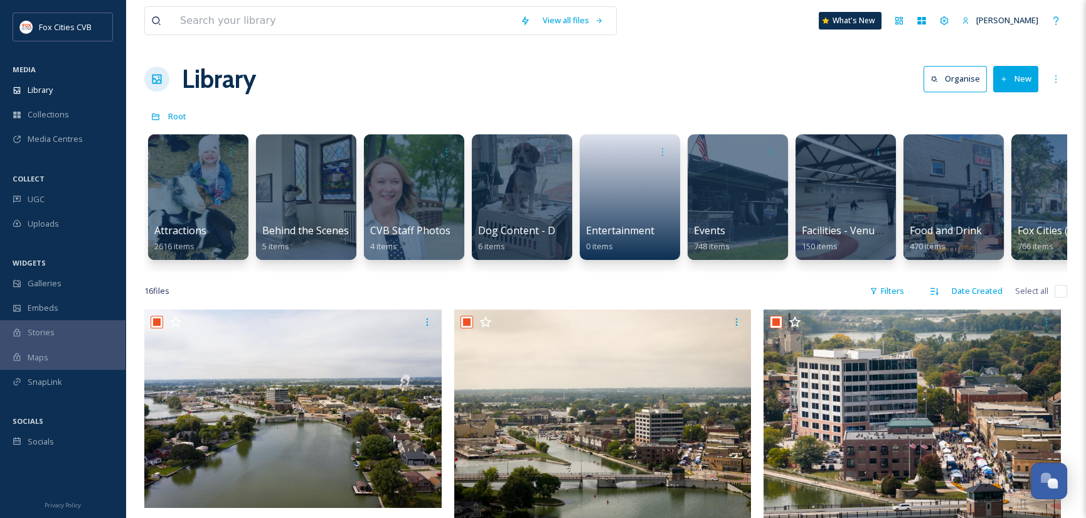
checkbox input "true"
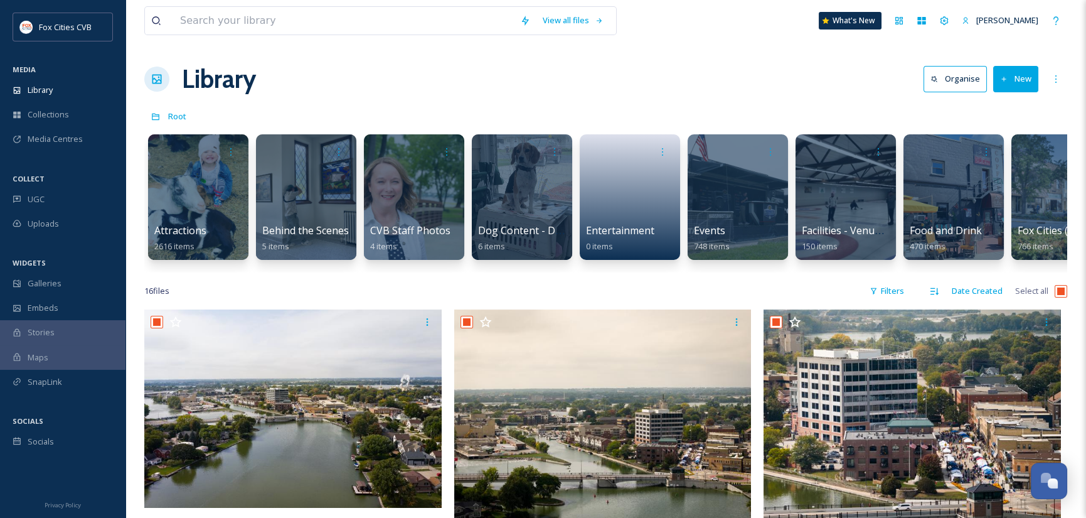
checkbox input "true"
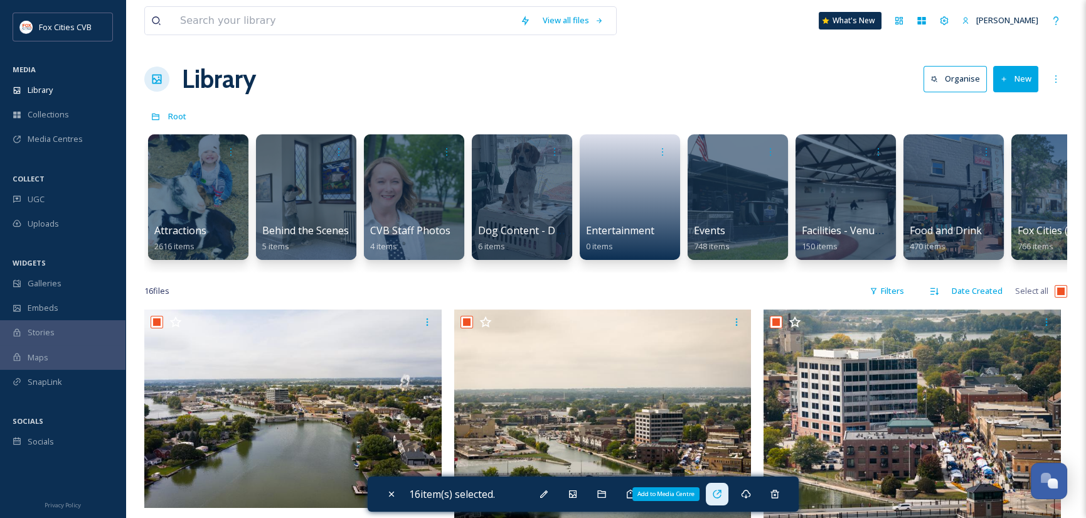
click at [721, 496] on icon at bounding box center [717, 494] width 10 height 10
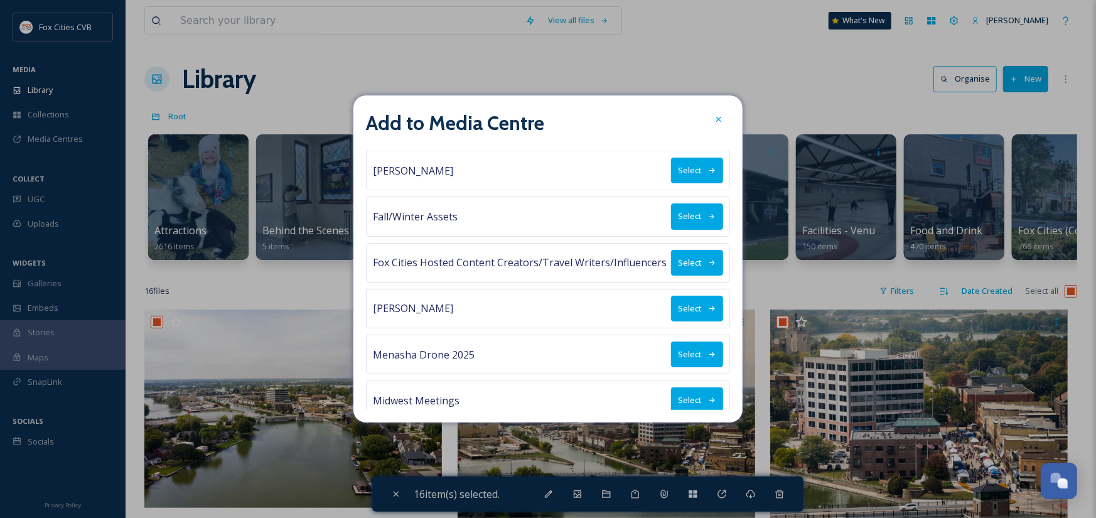
click at [677, 353] on button "Select" at bounding box center [697, 354] width 52 height 26
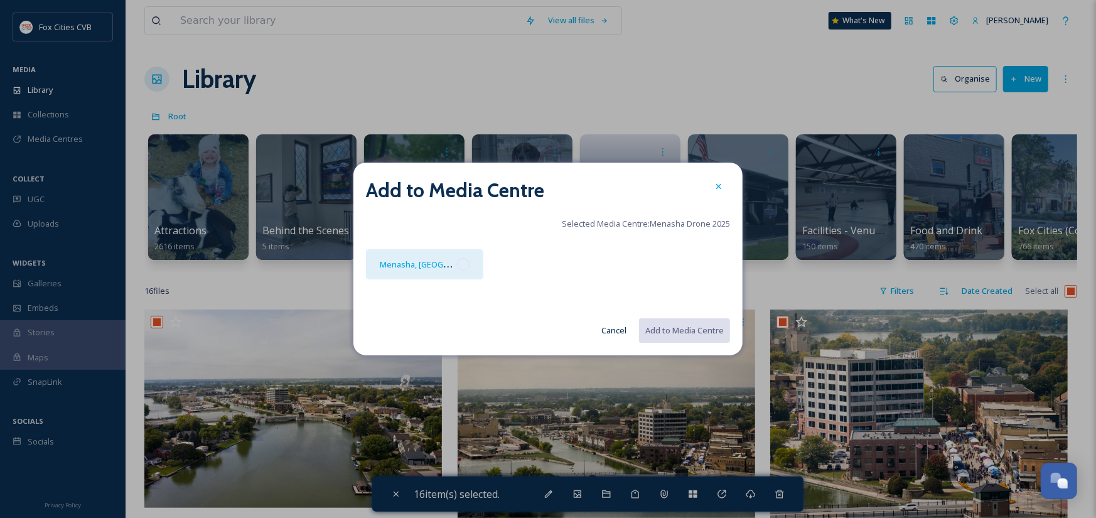
click at [459, 265] on div at bounding box center [463, 264] width 13 height 13
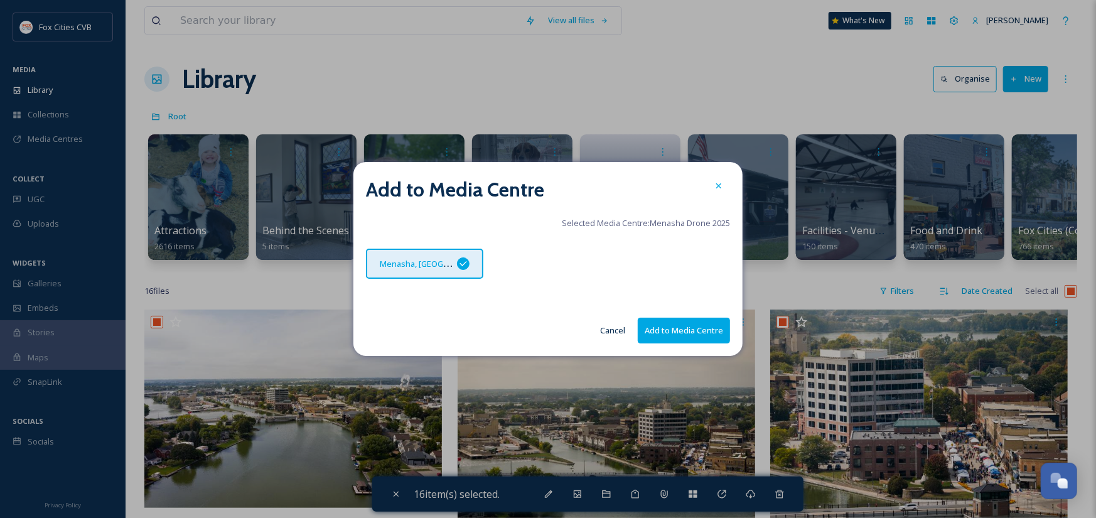
click at [684, 332] on button "Add to Media Centre" at bounding box center [684, 331] width 92 height 26
checkbox input "false"
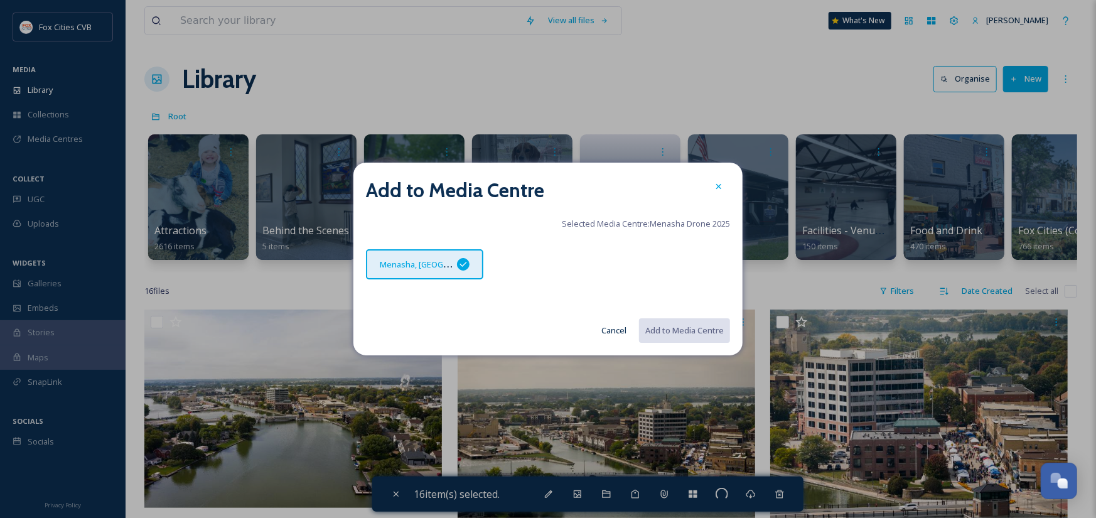
checkbox input "false"
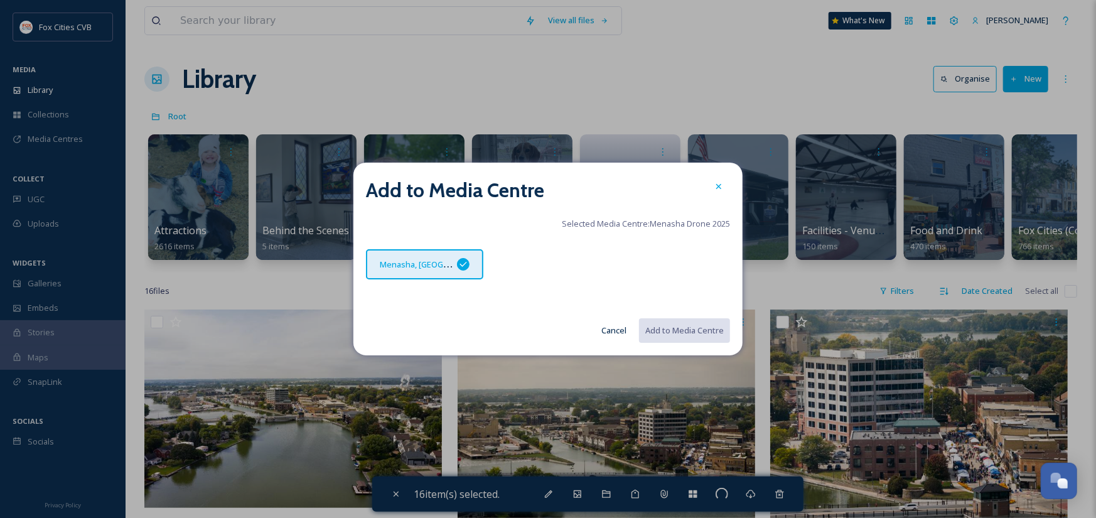
checkbox input "false"
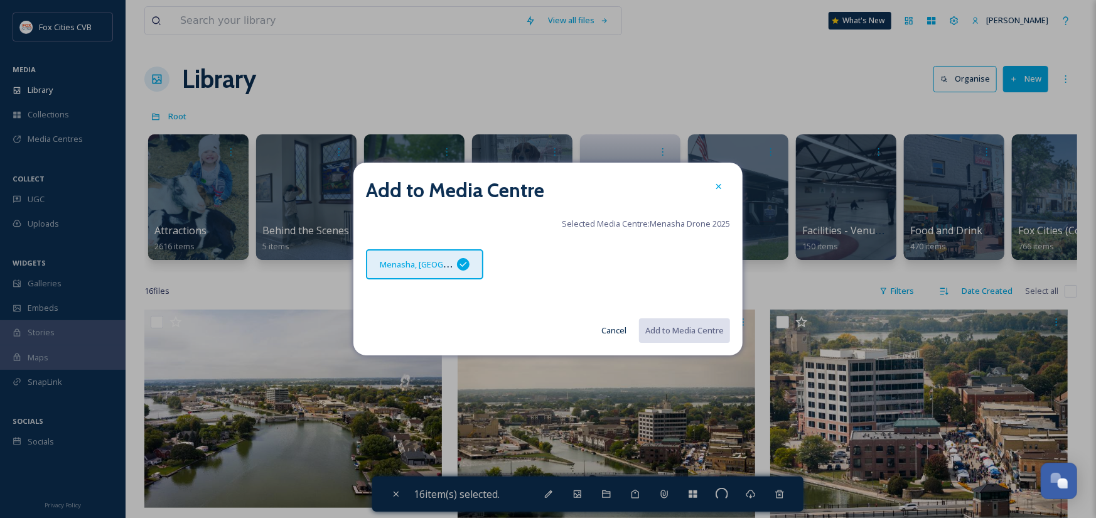
checkbox input "false"
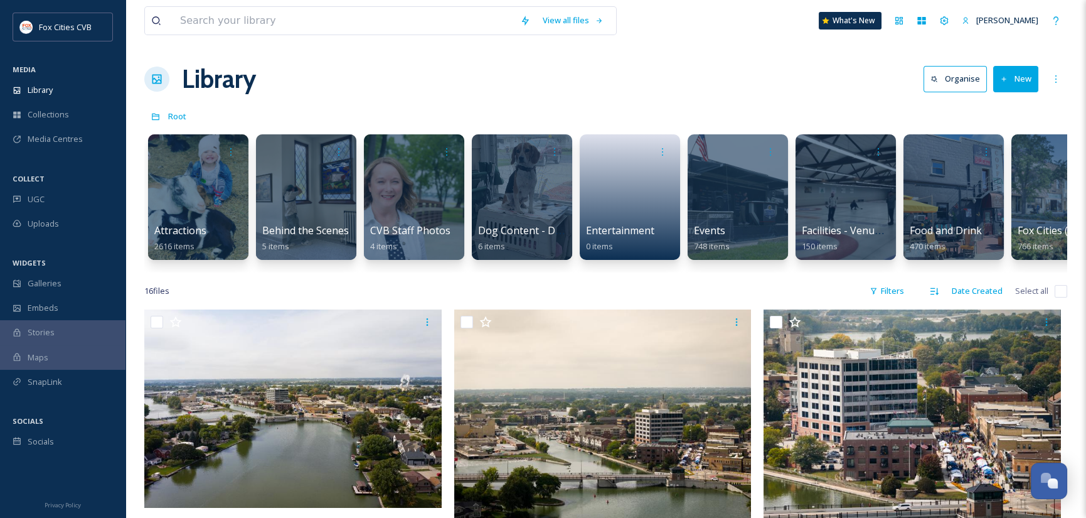
click at [1058, 298] on input "checkbox" at bounding box center [1061, 291] width 13 height 13
checkbox input "true"
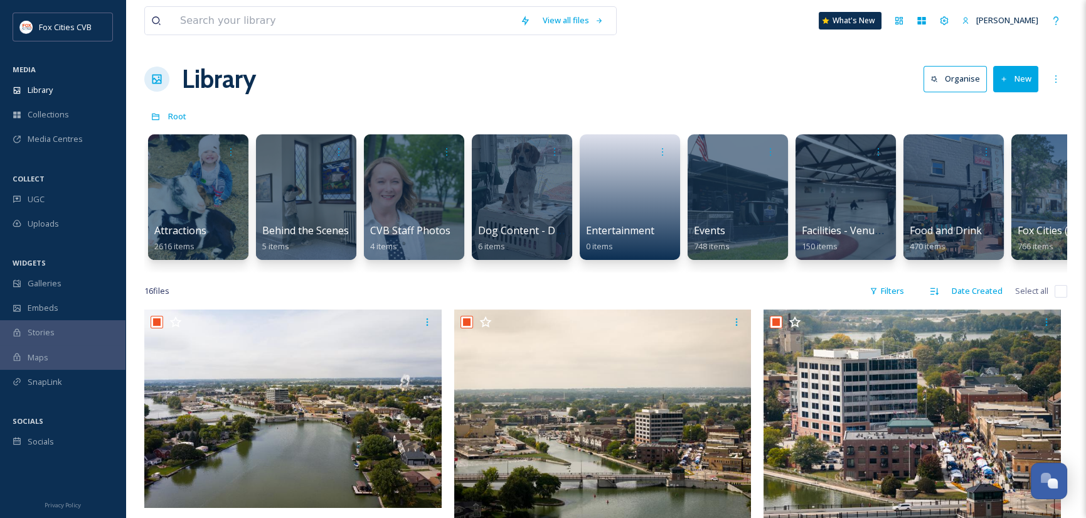
checkbox input "true"
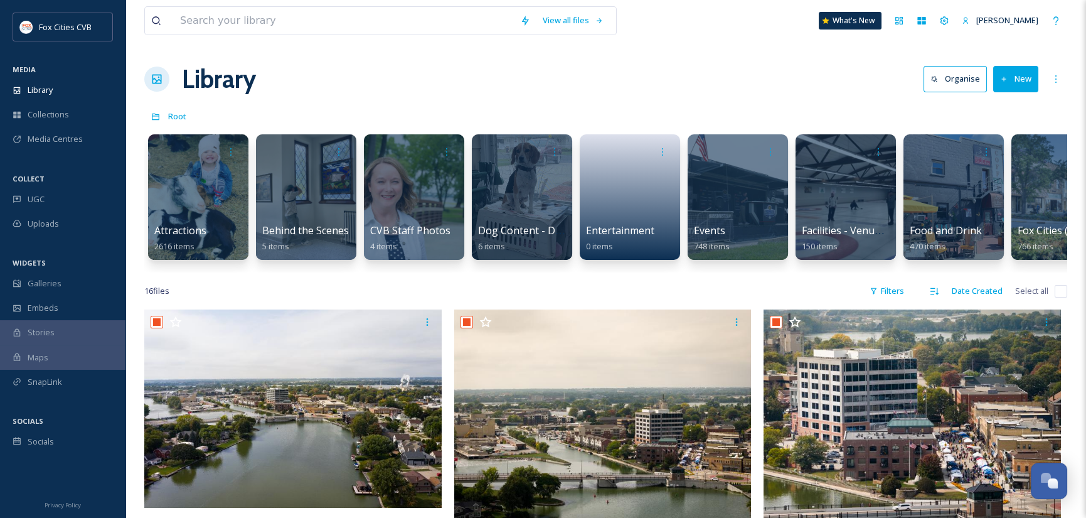
checkbox input "true"
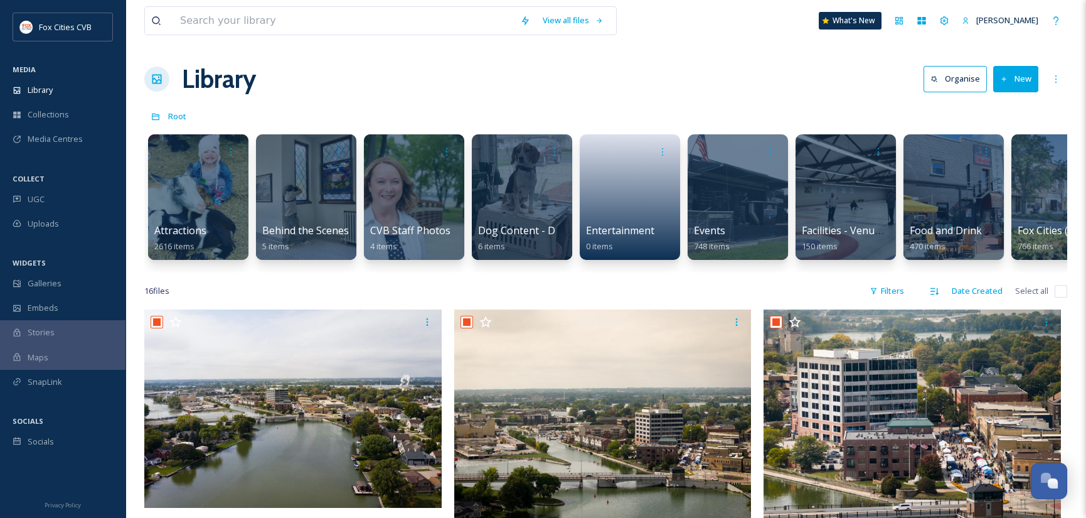
checkbox input "true"
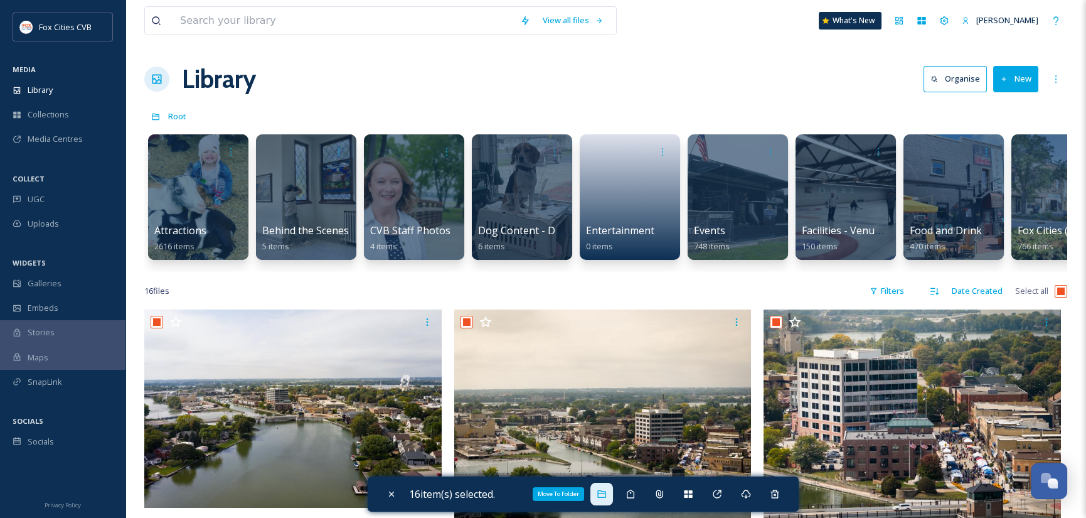
click at [603, 495] on icon at bounding box center [602, 494] width 10 height 10
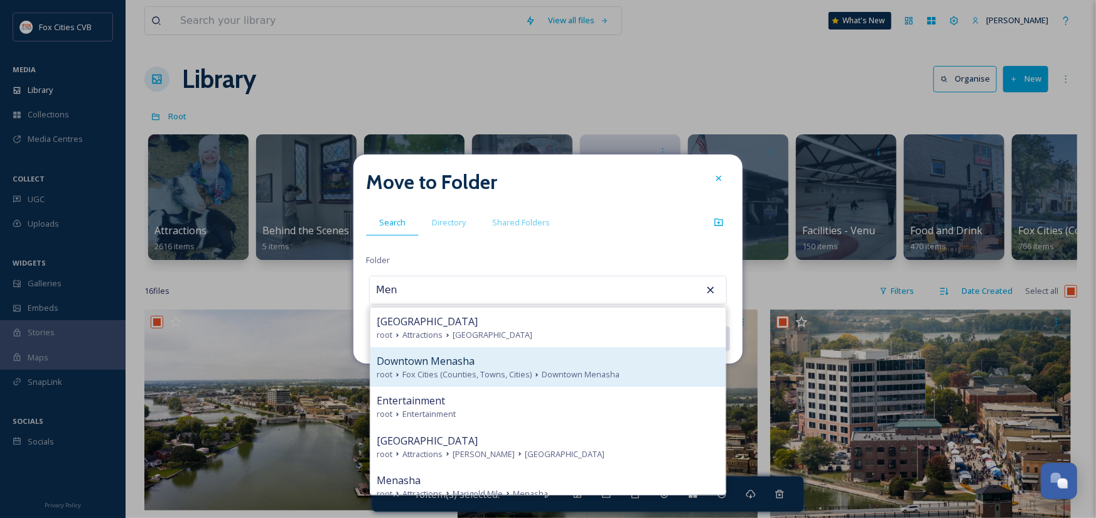
click at [476, 368] on span "Fox Cities (Counties, Towns, Cities)" at bounding box center [466, 374] width 129 height 12
type input "Downtown Menasha"
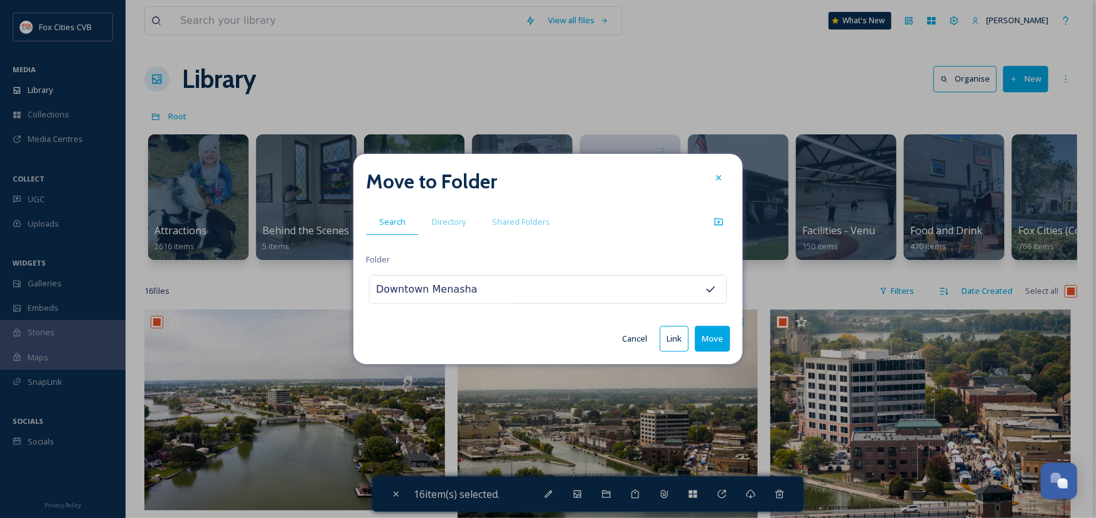
click at [707, 340] on button "Move" at bounding box center [712, 339] width 35 height 26
checkbox input "false"
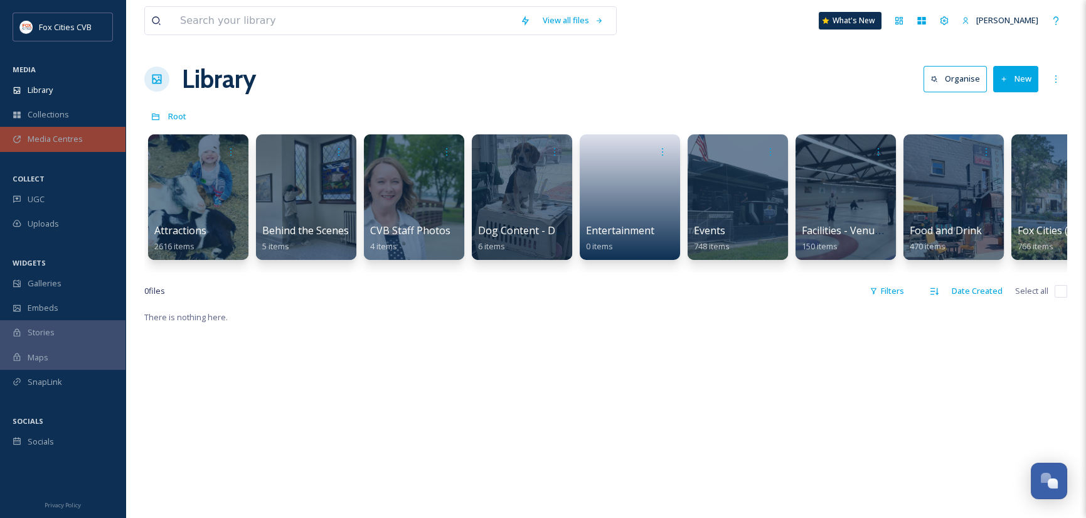
click at [41, 137] on span "Media Centres" at bounding box center [55, 139] width 55 height 12
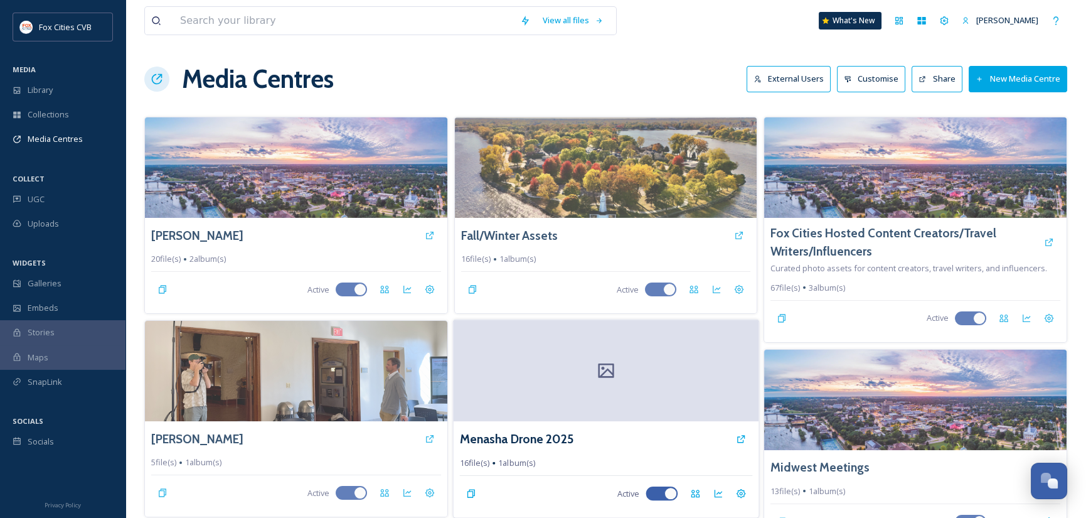
click at [645, 363] on div at bounding box center [605, 371] width 305 height 102
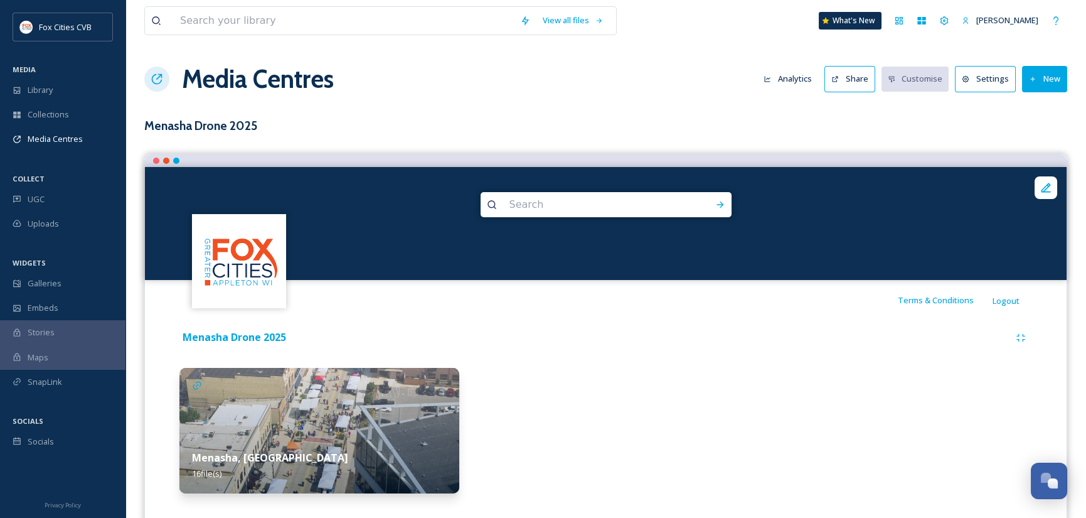
click at [343, 412] on img at bounding box center [320, 431] width 280 height 126
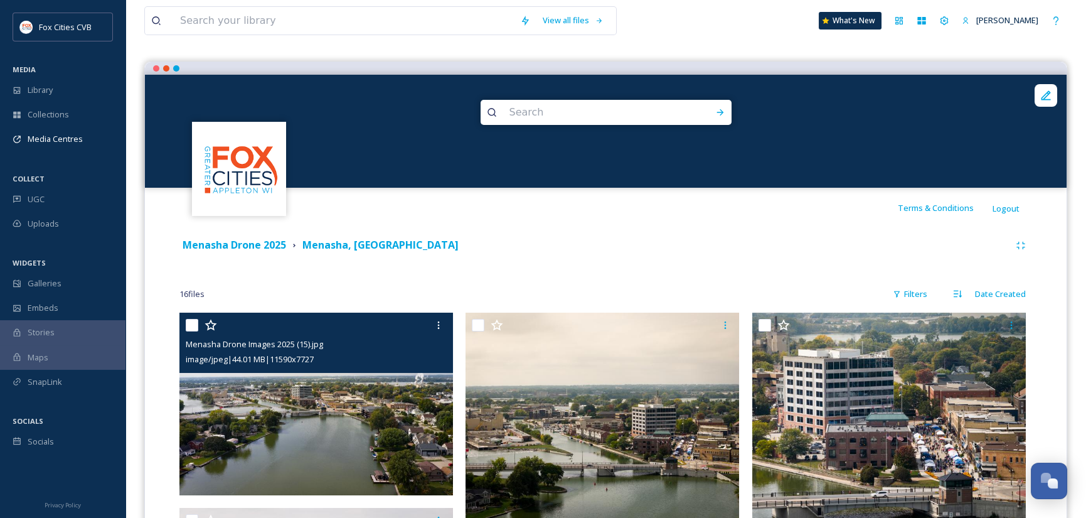
scroll to position [126, 0]
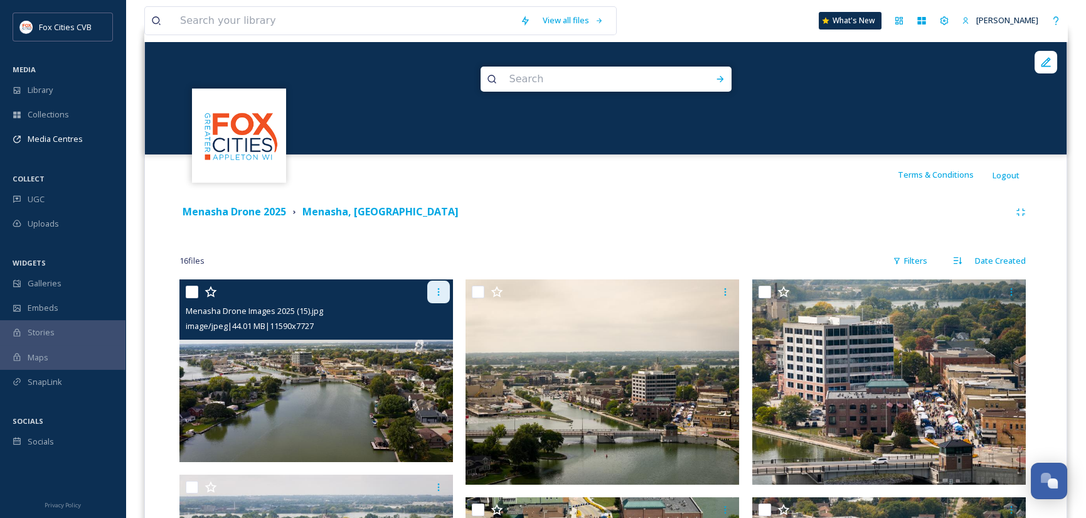
click at [439, 297] on div at bounding box center [438, 292] width 23 height 23
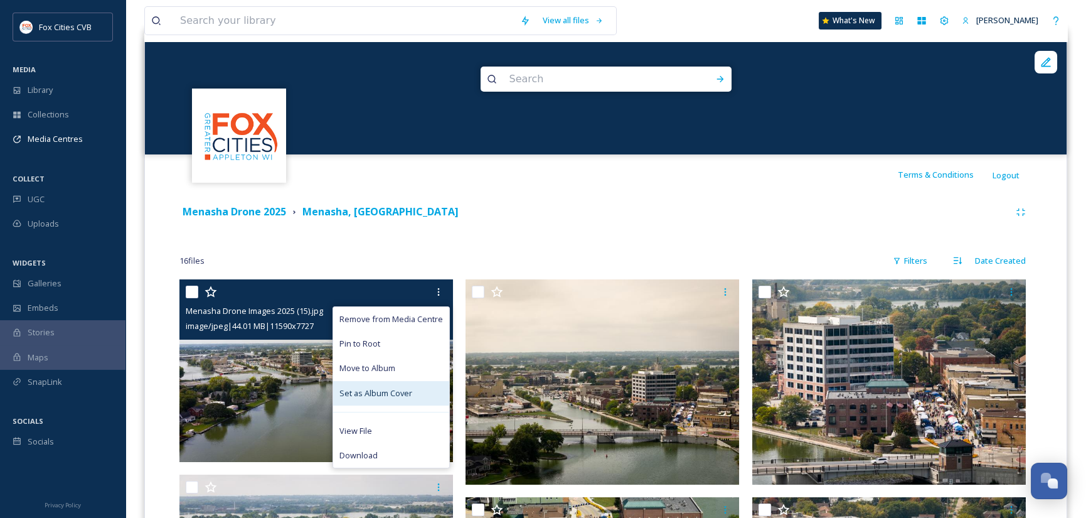
click at [399, 389] on span "Set as Album Cover" at bounding box center [376, 393] width 73 height 12
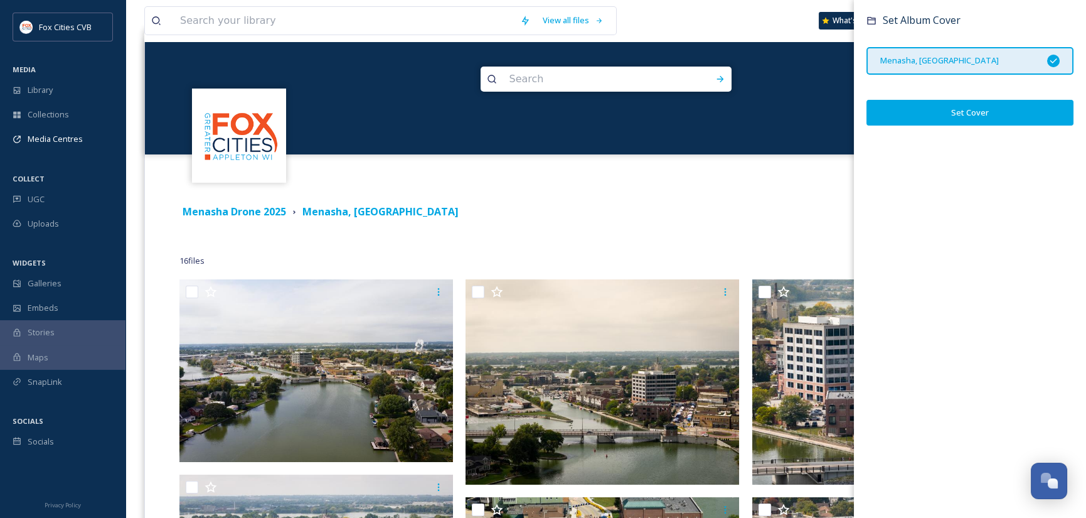
click at [977, 114] on button "Set Cover" at bounding box center [970, 113] width 207 height 26
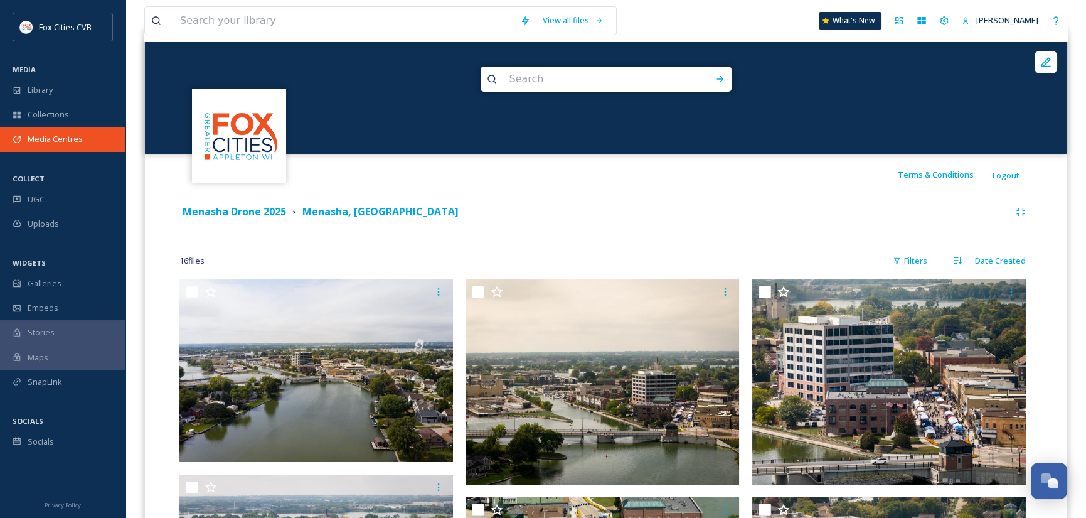
click at [80, 144] on span "Media Centres" at bounding box center [55, 139] width 55 height 12
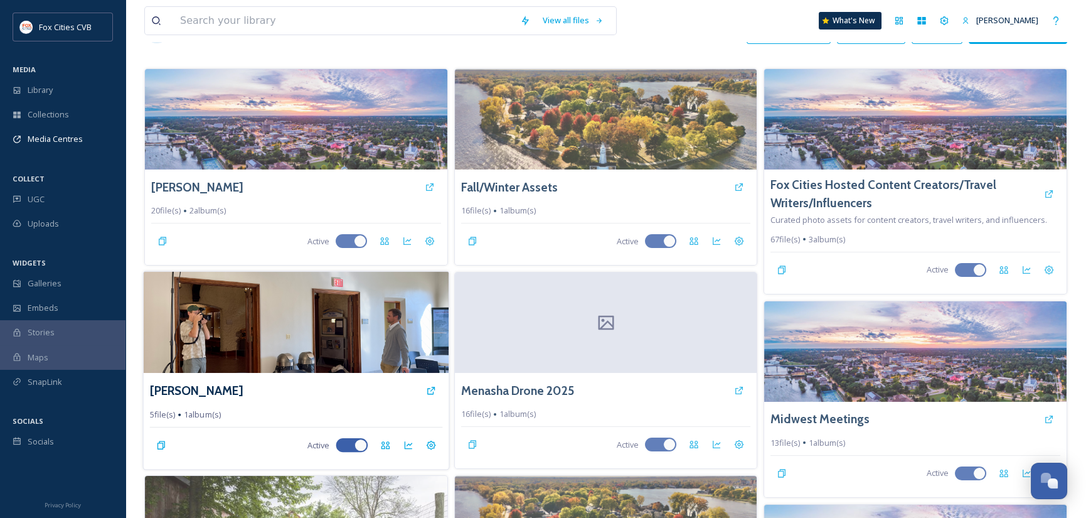
scroll to position [126, 0]
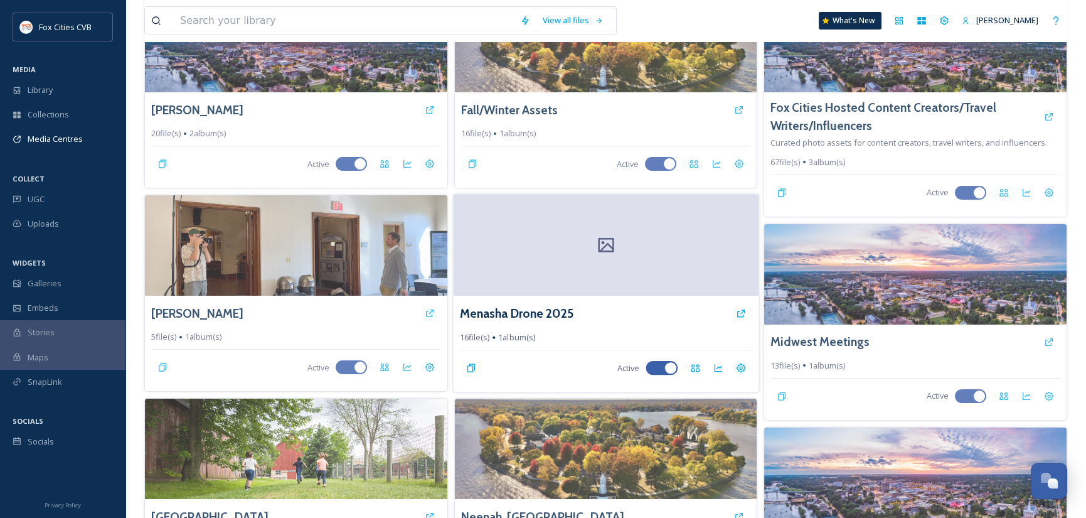
click at [515, 262] on div at bounding box center [605, 246] width 305 height 102
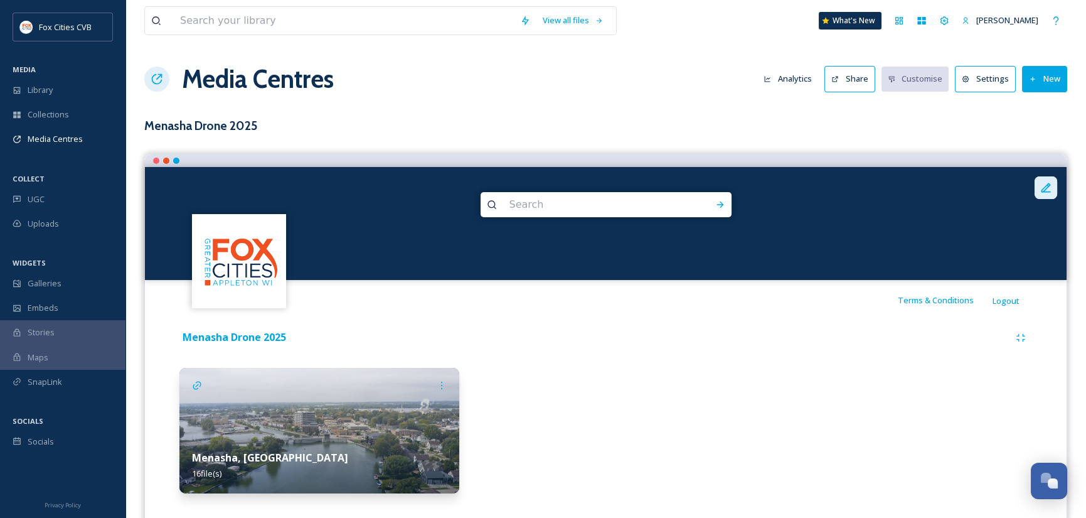
click at [1048, 178] on div at bounding box center [1046, 187] width 23 height 23
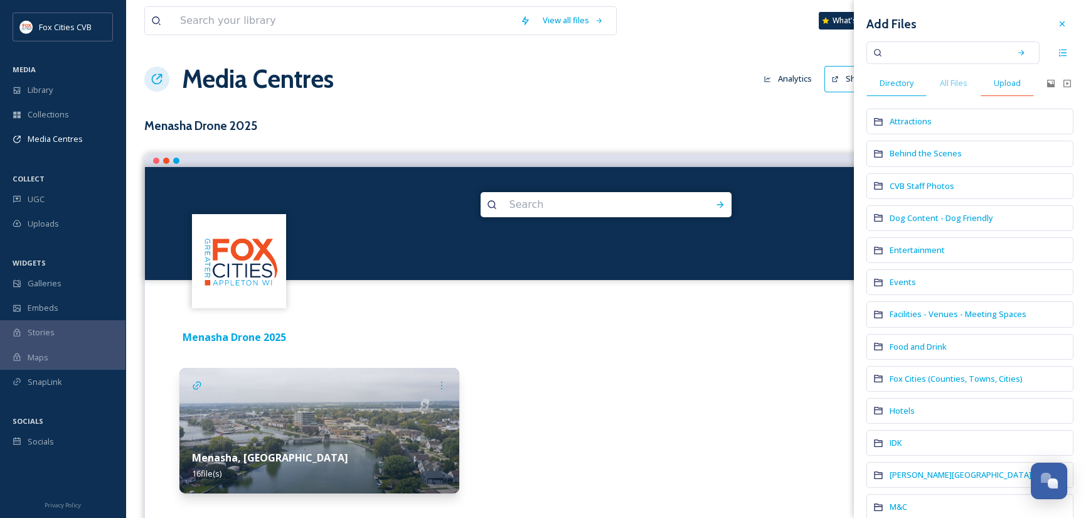
click at [1002, 87] on span "Upload" at bounding box center [1007, 83] width 27 height 12
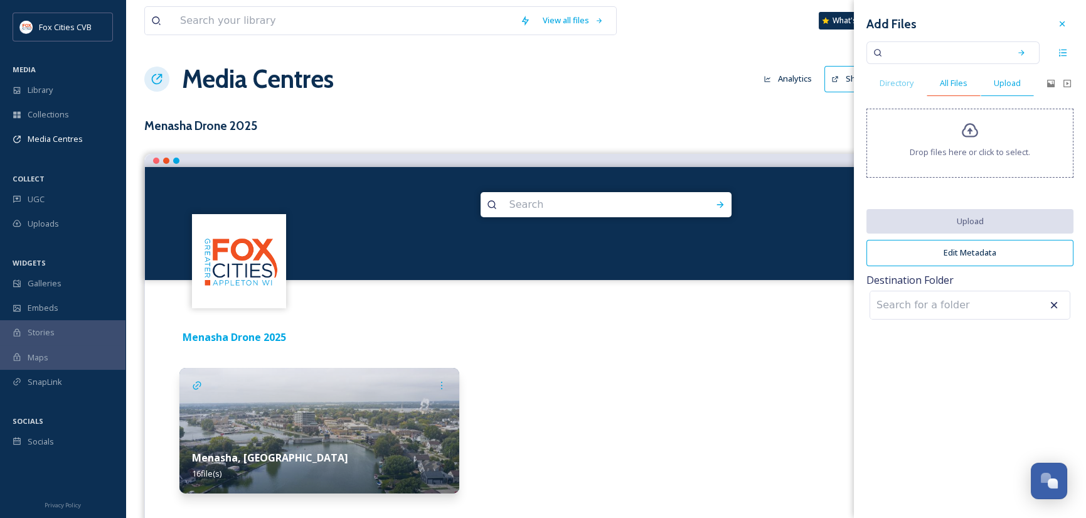
click at [951, 87] on span "All Files" at bounding box center [954, 83] width 28 height 12
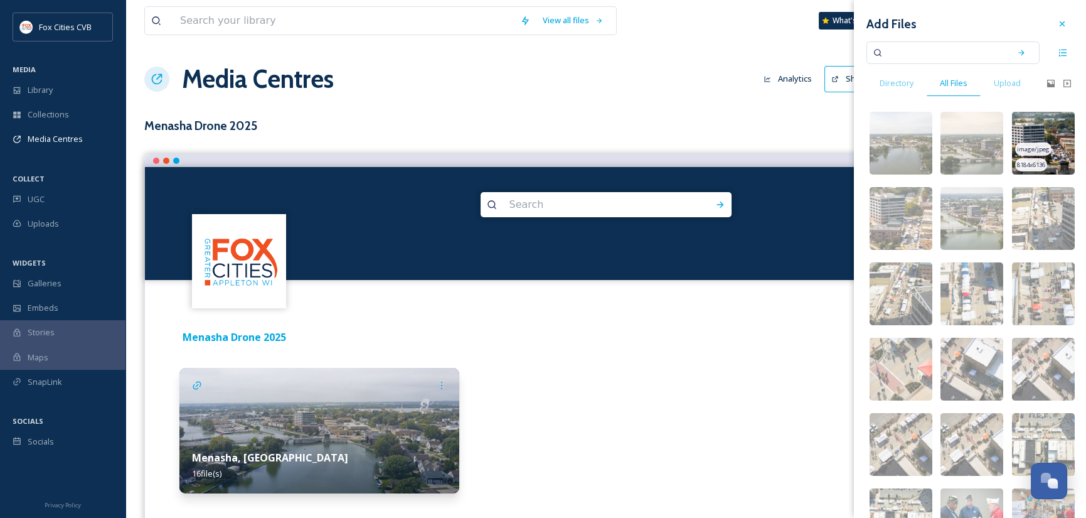
click at [1046, 141] on img at bounding box center [1043, 143] width 63 height 63
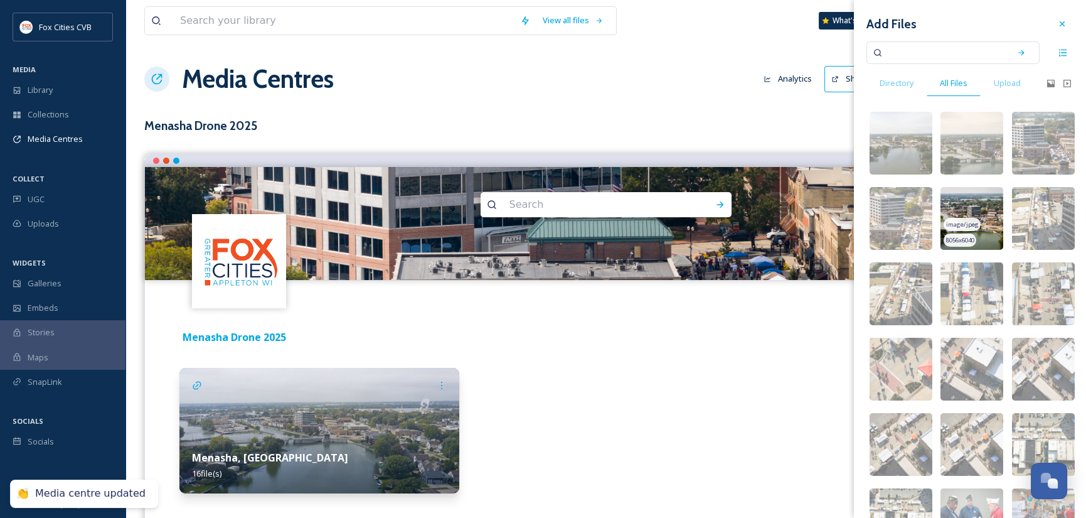
click at [972, 217] on img at bounding box center [972, 218] width 63 height 63
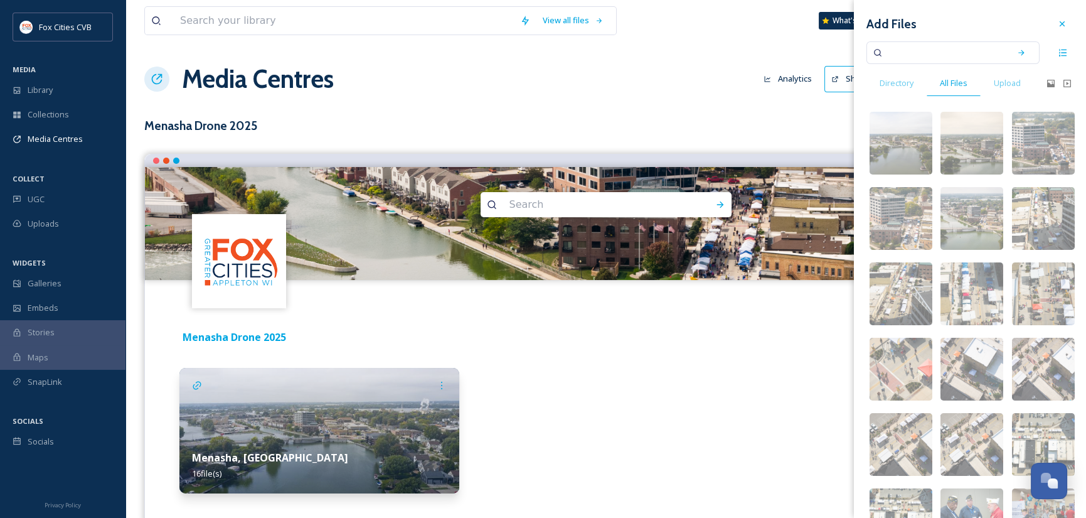
click at [547, 410] on div at bounding box center [606, 431] width 280 height 126
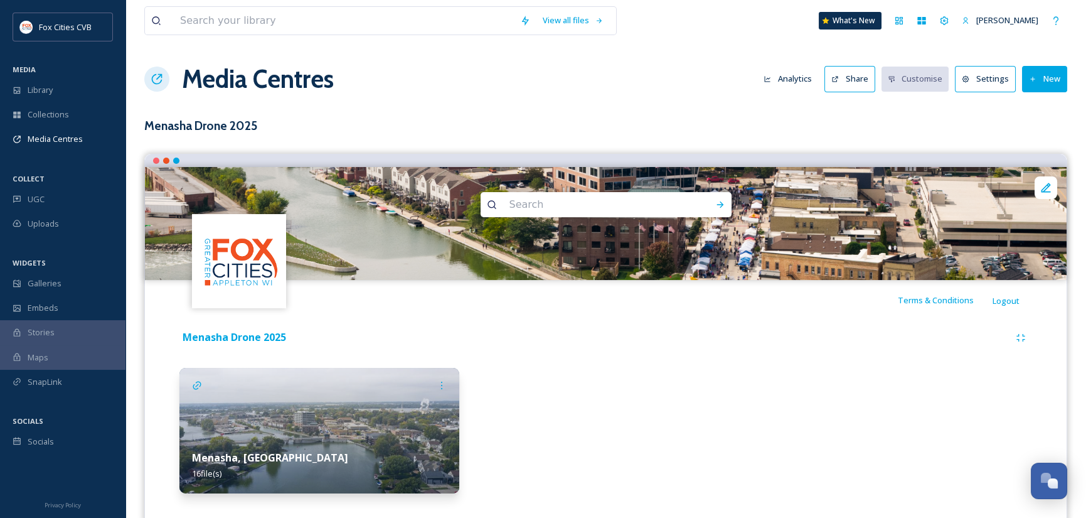
click at [859, 80] on button "Share" at bounding box center [850, 79] width 51 height 26
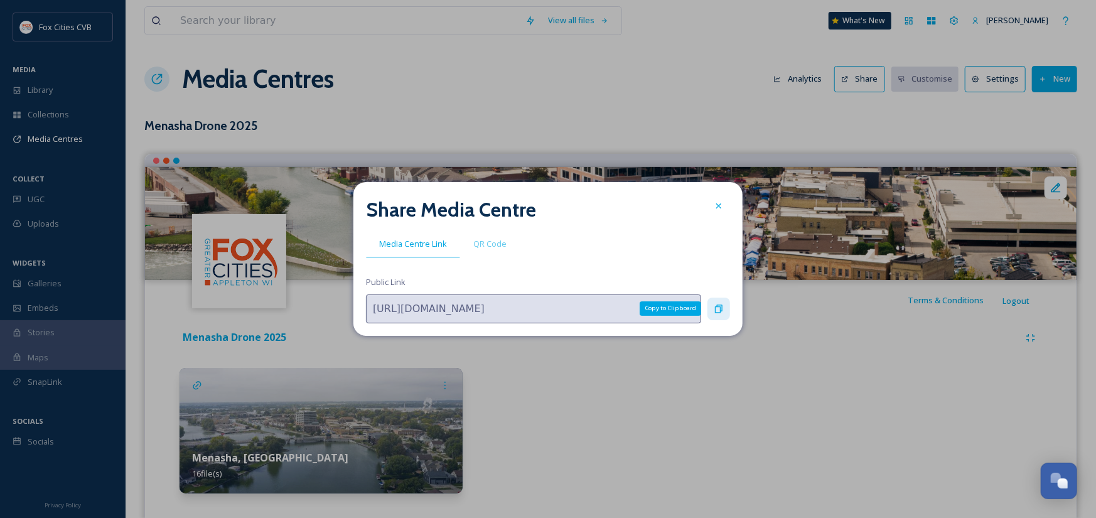
click at [716, 310] on icon at bounding box center [719, 308] width 8 height 8
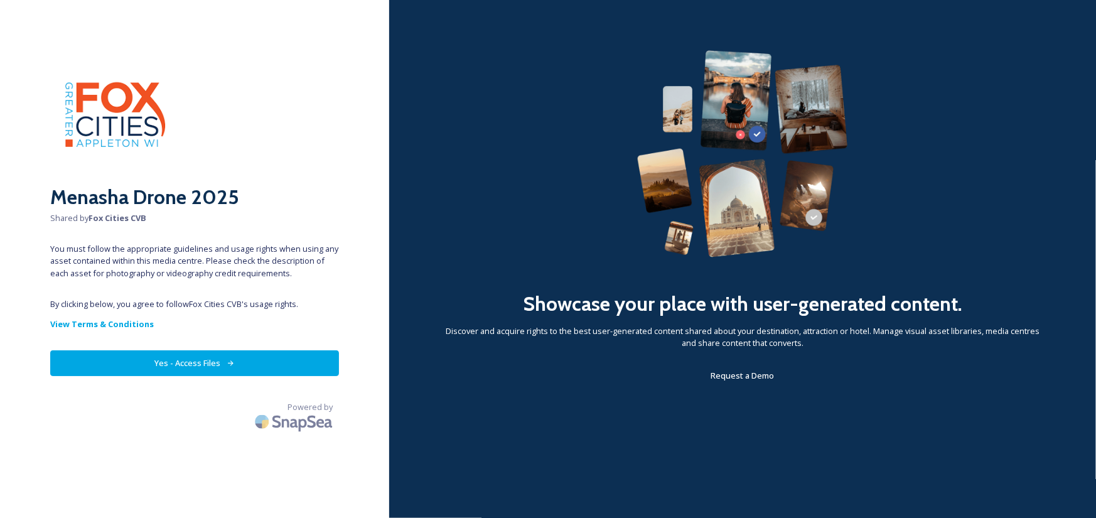
click at [240, 363] on button "Yes - Access Files" at bounding box center [194, 363] width 289 height 26
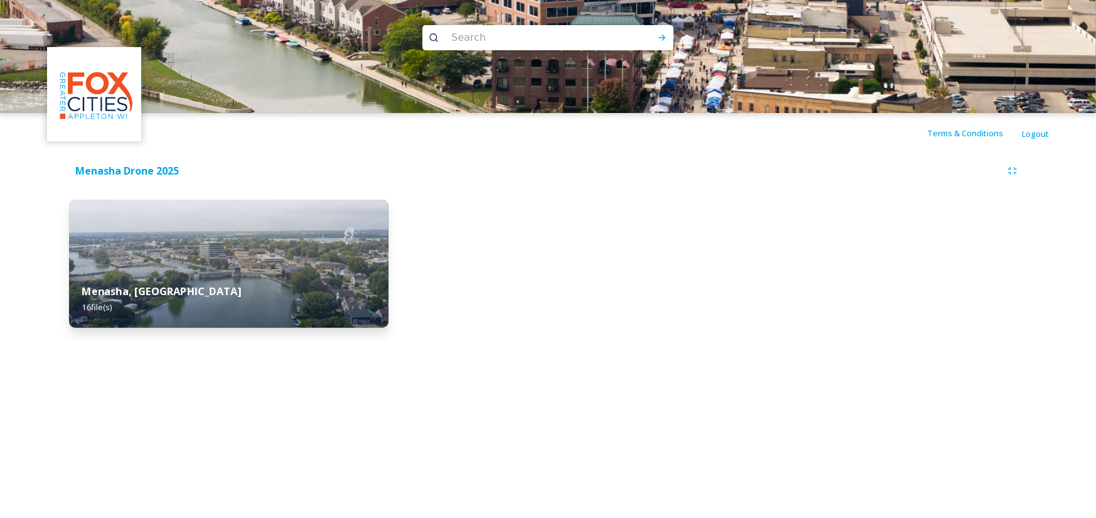
click at [252, 224] on img at bounding box center [228, 264] width 319 height 128
